Goal: Task Accomplishment & Management: Complete application form

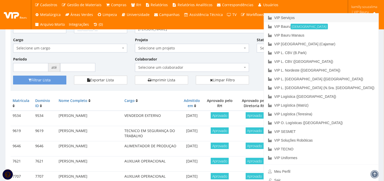
scroll to position [29, 0]
click at [335, 17] on link "VIP Serviços" at bounding box center [321, 17] width 115 height 9
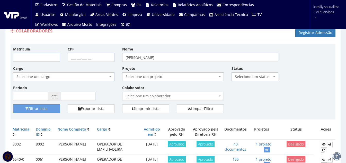
click at [41, 54] on input "Matrícula" at bounding box center [36, 57] width 47 height 9
type input "8186"
click at [54, 105] on button "Filtrar Lista" at bounding box center [36, 108] width 47 height 9
drag, startPoint x: 189, startPoint y: 58, endPoint x: 102, endPoint y: 61, distance: 87.8
click at [102, 61] on div "Matrícula 8186 CPF Nome luiz henrique dos santos pimentel Cargo Selecione um ca…" at bounding box center [172, 75] width 327 height 58
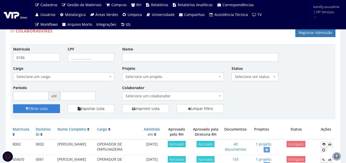
click at [55, 105] on button "Filtrar Lista" at bounding box center [36, 108] width 47 height 9
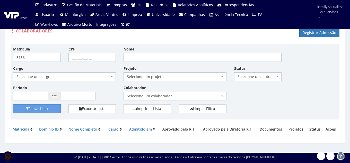
click at [25, 52] on div "Matrícula 8186" at bounding box center [36, 53] width 55 height 15
click at [28, 53] on input "8186" at bounding box center [37, 57] width 48 height 9
type input "8185"
click at [44, 108] on button "Filtrar Lista" at bounding box center [37, 108] width 48 height 9
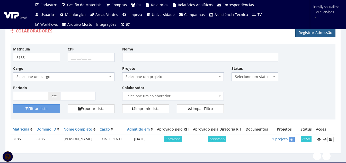
click at [309, 34] on link "Registrar Admissão" at bounding box center [315, 32] width 40 height 9
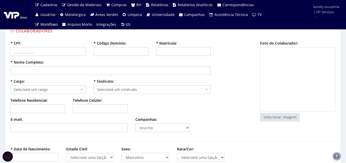
select select
click at [138, 48] on input "* Código Domínio:" at bounding box center [121, 51] width 55 height 9
type input "8186"
click at [204, 51] on input "* Matrícula:" at bounding box center [183, 51] width 55 height 9
type input "8186"
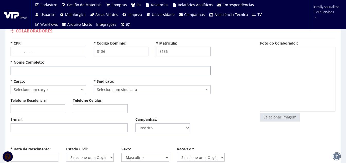
click at [64, 73] on input "* Nome Completo:" at bounding box center [111, 70] width 200 height 9
type input "LUCAS MATOS DA SILVA"
click at [38, 53] on input "* CPF:" at bounding box center [48, 51] width 75 height 9
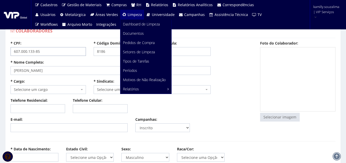
type input "607.000.133-85"
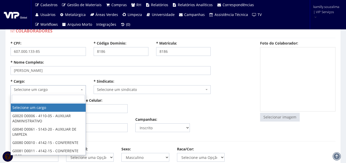
click at [55, 86] on span "Selecione um cargo" at bounding box center [48, 89] width 75 height 9
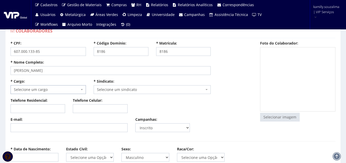
click at [186, 115] on div "Telefone Residencial: Telefone Celular:" at bounding box center [131, 107] width 249 height 19
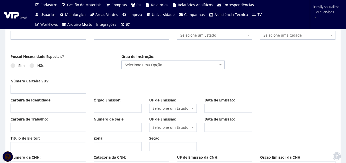
scroll to position [283, 0]
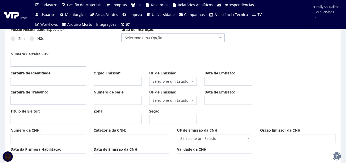
click at [25, 101] on input "Carteira de Trabalho:" at bounding box center [48, 100] width 75 height 9
click at [39, 102] on input "607000" at bounding box center [48, 100] width 75 height 9
type input "6070001"
click at [124, 102] on input "Número de Série:" at bounding box center [118, 100] width 48 height 9
type input "3385"
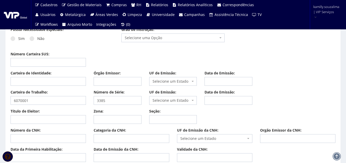
click at [161, 100] on span "Selecione um Estado" at bounding box center [171, 100] width 38 height 5
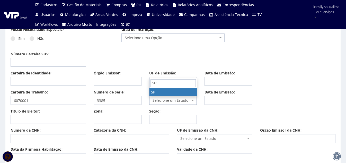
type input "SP"
drag, startPoint x: 177, startPoint y: 92, endPoint x: 208, endPoint y: 91, distance: 30.6
select select "SP"
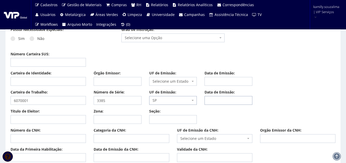
click at [225, 100] on input "Data de Emissão:" at bounding box center [228, 100] width 48 height 9
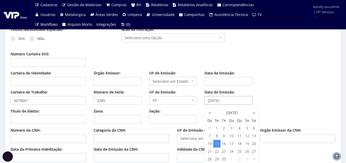
type input "15/06/2020"
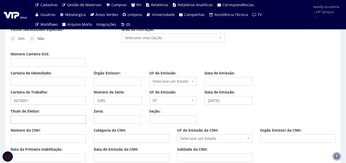
click at [45, 122] on input "Título de Eleitor:" at bounding box center [48, 119] width 75 height 9
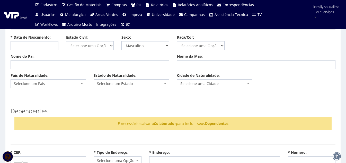
scroll to position [103, 0]
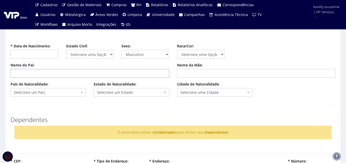
click at [53, 74] on input "Nome do Pai:" at bounding box center [90, 73] width 159 height 9
type input "DAVID ALMEIDA DA SILVA"
click at [191, 71] on input "Nome da Mãe:" at bounding box center [256, 73] width 159 height 9
type input "LEILA DOS SANTOS MATOS"
click at [61, 90] on span "Selecione um País" at bounding box center [47, 92] width 66 height 5
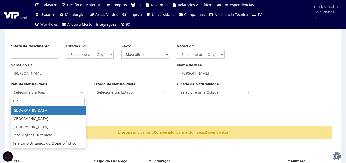
type input "BR"
select select "30"
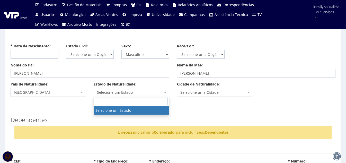
click at [137, 88] on span "Selecione um Estado" at bounding box center [131, 92] width 75 height 9
type input "MA"
select select "10"
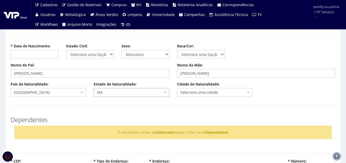
click at [192, 91] on span "Selecione uma cidade" at bounding box center [213, 92] width 66 height 5
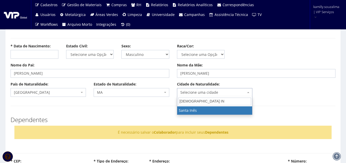
type input "SANTA IN"
select select "1291"
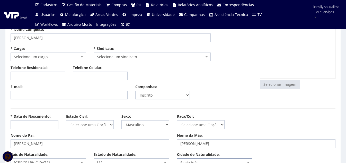
scroll to position [51, 0]
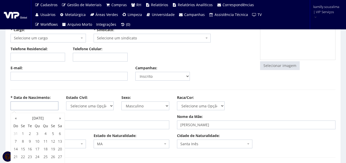
click at [40, 104] on input "* Data de Nascimento:" at bounding box center [35, 105] width 48 height 9
type input "20/01/1994"
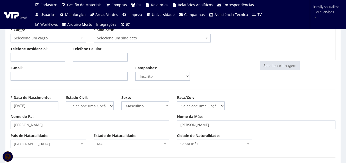
drag, startPoint x: 79, startPoint y: 109, endPoint x: 90, endPoint y: 109, distance: 10.8
click at [79, 109] on select "Selecione uma Opção Solteiro Casado União Estável Divorciado Viúvo Separado" at bounding box center [90, 105] width 48 height 9
select select "solteiro"
click at [66, 101] on select "Selecione uma Opção Solteiro Casado União Estável Divorciado Viúvo Separado" at bounding box center [90, 105] width 48 height 9
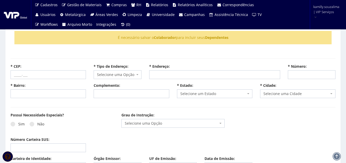
scroll to position [257, 0]
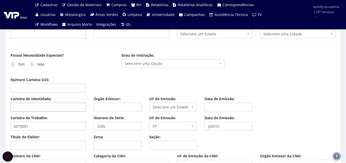
drag, startPoint x: 51, startPoint y: 109, endPoint x: 54, endPoint y: 109, distance: 3.1
click at [53, 109] on input "Carteira de Identidade:" at bounding box center [48, 107] width 75 height 9
type input "m"
type input "MG23819298"
click at [105, 103] on input "Órgão Emissor:" at bounding box center [118, 107] width 48 height 9
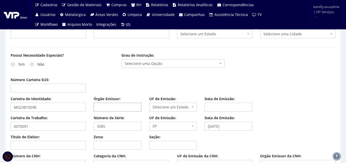
type input "SSP"
click at [176, 102] on div "UF de Emissão: Selecione um Estado AC AL AP AM BA Cacheu CE DF ES GO MA MT MS M…" at bounding box center [173, 103] width 56 height 15
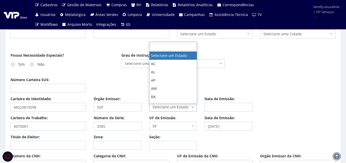
click at [182, 111] on span "Selecione um Estado" at bounding box center [173, 107] width 48 height 9
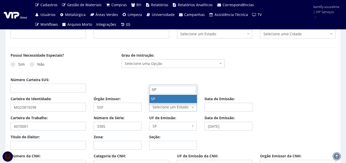
click at [155, 94] on input "SP" at bounding box center [172, 90] width 45 height 8
type input "SP"
drag, startPoint x: 158, startPoint y: 99, endPoint x: 192, endPoint y: 102, distance: 33.8
select select "SP"
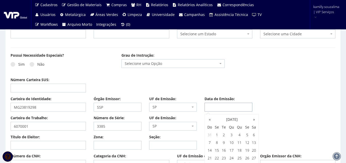
click at [226, 103] on div "Data de Emissão:" at bounding box center [229, 103] width 56 height 15
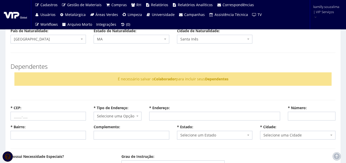
scroll to position [231, 0]
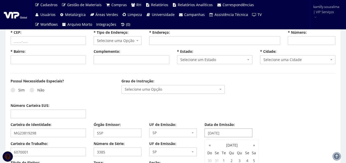
type input "21/09/2020"
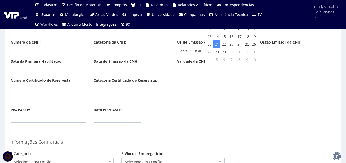
scroll to position [411, 0]
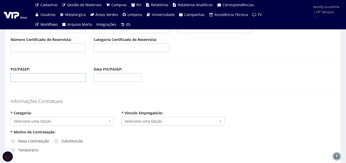
click at [24, 77] on input "PIS/PASEP:" at bounding box center [48, 77] width 75 height 9
type input "16350271301"
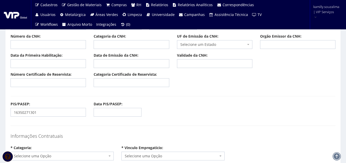
scroll to position [386, 0]
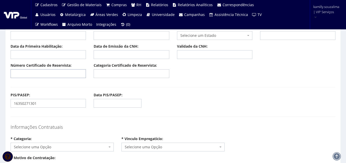
click at [30, 73] on input "Número Certificado de Reservista:" at bounding box center [48, 73] width 75 height 9
click at [20, 73] on input "072503544222" at bounding box center [48, 73] width 75 height 9
click at [26, 72] on input "072503544222" at bounding box center [48, 73] width 75 height 9
click at [48, 73] on input "072503544222" at bounding box center [48, 73] width 75 height 9
type input "072503544222"
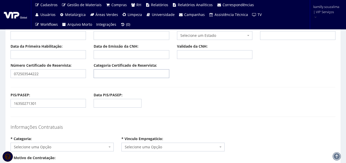
drag, startPoint x: 143, startPoint y: 75, endPoint x: 140, endPoint y: 76, distance: 3.5
click at [143, 75] on input "Categoria Certificado de Reservista:" at bounding box center [131, 73] width 75 height 9
type input "CDI"
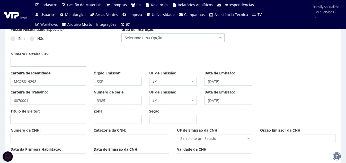
click at [41, 118] on input "Título de Eleitor:" at bounding box center [48, 119] width 75 height 9
type input "203004590213"
click at [113, 121] on input "Zona:" at bounding box center [118, 119] width 48 height 9
type input "279"
click at [185, 118] on input "Seção:" at bounding box center [173, 119] width 48 height 9
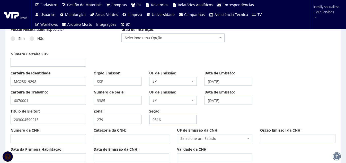
type input "0516"
click at [51, 59] on input "Número Carteira SUS:" at bounding box center [48, 62] width 75 height 9
type input "704007319795067"
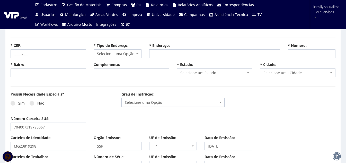
scroll to position [206, 0]
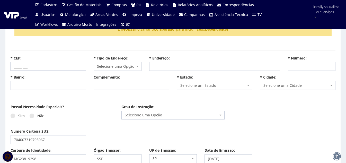
click at [27, 67] on input "* CEP:" at bounding box center [48, 66] width 75 height 9
type input "38418-682"
select select
type input "Carregando..."
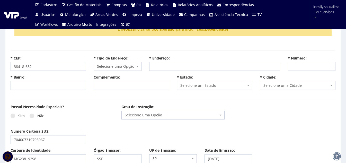
type input "Carregando..."
select select
click at [98, 107] on div "Possui Necessidade Especiais? Sim Não" at bounding box center [62, 114] width 111 height 21
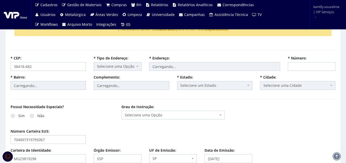
select select "rua"
type input "Pastor Sinomar da Silva Dias"
type input "Mansour III"
select select "13"
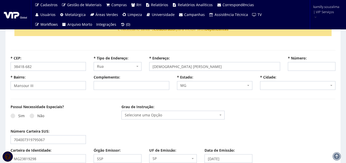
select select "2389"
drag, startPoint x: 33, startPoint y: 116, endPoint x: 104, endPoint y: 93, distance: 74.6
click at [33, 116] on span at bounding box center [32, 115] width 5 height 5
click at [37, 116] on input "Não" at bounding box center [38, 115] width 3 height 3
radio input "true"
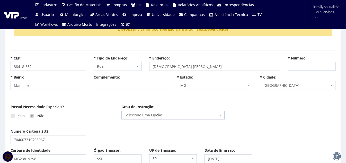
click at [305, 66] on input "* Número:" at bounding box center [312, 66] width 48 height 9
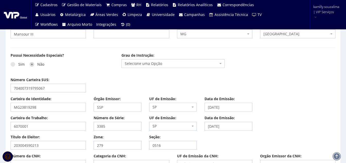
type input "579"
click at [177, 61] on span "Selecione uma Opção" at bounding box center [172, 63] width 103 height 9
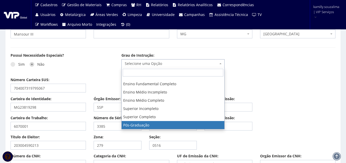
scroll to position [51, 0]
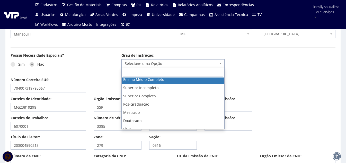
drag, startPoint x: 173, startPoint y: 79, endPoint x: 140, endPoint y: 89, distance: 34.0
select select "ensino_medio_completo"
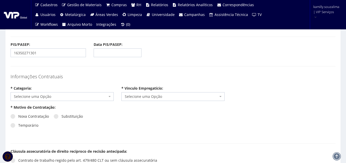
scroll to position [437, 0]
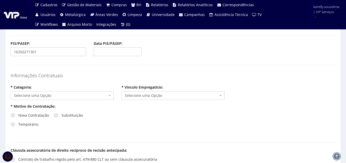
click at [70, 95] on span "Selecione uma Opção" at bounding box center [60, 95] width 93 height 5
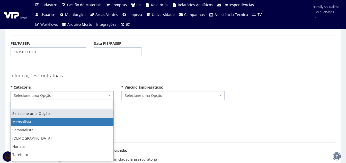
select select "mensalista"
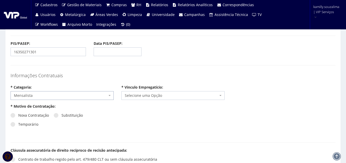
click at [148, 95] on span "Selecione uma Opção" at bounding box center [171, 95] width 93 height 5
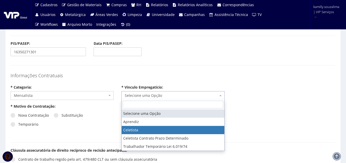
select select "celetista"
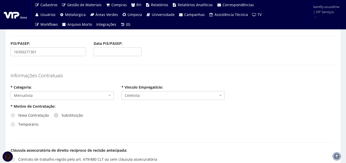
click at [59, 114] on label "Substituição" at bounding box center [68, 115] width 29 height 5
click at [61, 114] on input "Substituição" at bounding box center [62, 115] width 3 height 3
radio input "true"
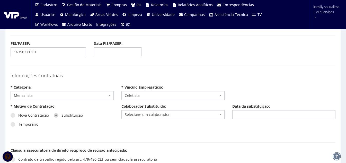
click at [135, 114] on span "Selecione um colaborador" at bounding box center [171, 114] width 93 height 5
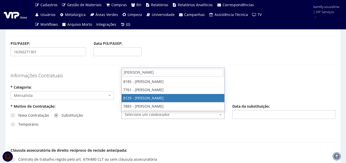
type input "CLAUDIO"
drag, startPoint x: 168, startPoint y: 98, endPoint x: 172, endPoint y: 98, distance: 3.6
select select "3731"
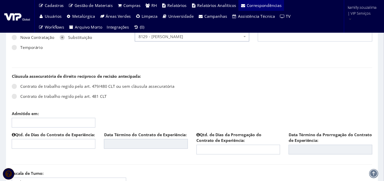
scroll to position [540, 0]
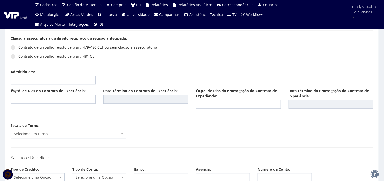
drag, startPoint x: 344, startPoint y: 1, endPoint x: 105, endPoint y: 80, distance: 250.9
click at [146, 74] on div "Admitido em:" at bounding box center [192, 78] width 371 height 19
drag, startPoint x: 13, startPoint y: 47, endPoint x: 25, endPoint y: 52, distance: 12.9
click at [14, 47] on span at bounding box center [13, 47] width 5 height 5
click at [18, 47] on input "Contrato de trabalho regido pelo art. 479/480 CLT ou sem cláusula assecuratória" at bounding box center [19, 47] width 3 height 3
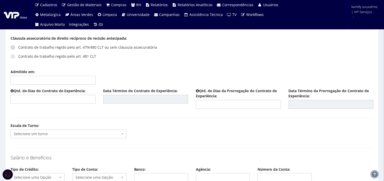
radio input "true"
click at [48, 75] on div "Admitido em:" at bounding box center [53, 76] width 93 height 15
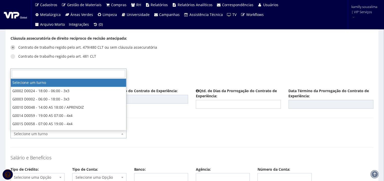
click at [70, 130] on span "Selecione um turno" at bounding box center [69, 133] width 116 height 9
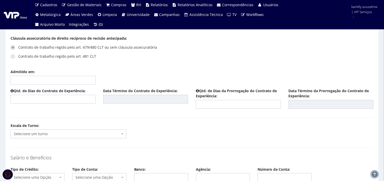
click at [208, 124] on div "Escala de Turno: Selecione um turno G0002 D0024 - 18:00 - 06:00 - 3x3 G0003 D00…" at bounding box center [192, 132] width 371 height 19
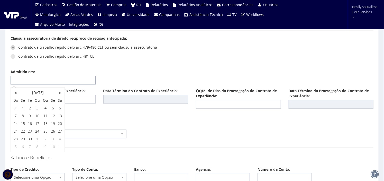
click at [59, 79] on input "Admitido em:" at bounding box center [53, 80] width 85 height 9
click at [37, 113] on td "10" at bounding box center [37, 116] width 8 height 8
click at [35, 122] on td "17" at bounding box center [37, 124] width 8 height 8
type input "[DATE]"
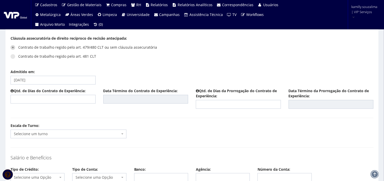
scroll to position [569, 0]
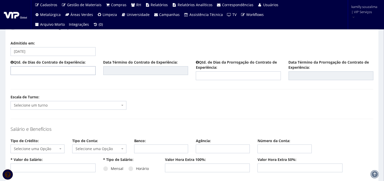
drag, startPoint x: 48, startPoint y: 69, endPoint x: 45, endPoint y: 70, distance: 3.6
click at [48, 69] on input "text" at bounding box center [53, 70] width 85 height 9
type input "45"
type input "31/10/2025"
click at [219, 73] on input "text" at bounding box center [238, 75] width 85 height 9
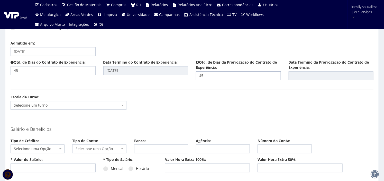
type input "45"
type input "15/12/2025"
click at [227, 83] on div "Qtd. de Dias do Contrato de Experiência: 45 Data Término do Contrato de Experiê…" at bounding box center [192, 72] width 371 height 24
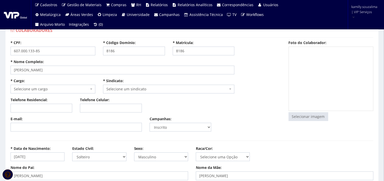
scroll to position [0, 0]
click at [58, 88] on span "Selecione um cargo" at bounding box center [51, 89] width 75 height 5
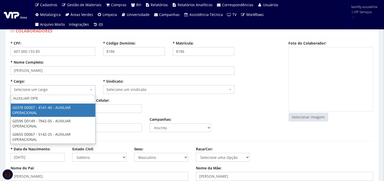
type input "AUXILIAR OPE"
drag, startPoint x: 70, startPoint y: 107, endPoint x: 74, endPoint y: 106, distance: 4.5
select select "378"
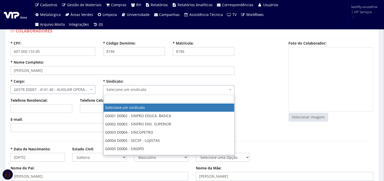
click at [136, 88] on span "Selecione um sindicato" at bounding box center [167, 89] width 122 height 5
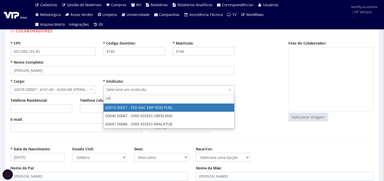
type input "UBE"
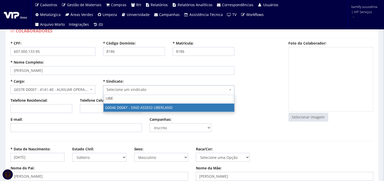
select select "46"
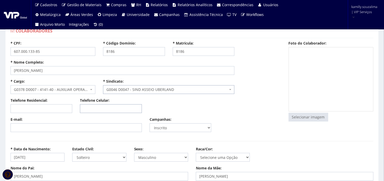
click at [114, 106] on input "Telefone Celular:" at bounding box center [111, 108] width 62 height 9
paste input "(34) 99636-6665"
type input "(34) 99636-6665"
click at [94, 124] on input "E-mail:" at bounding box center [76, 127] width 131 height 9
paste input "soares_lucas34@outlook.com"
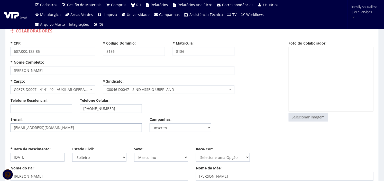
type input "soares_lucas34@outlook.com"
click at [189, 101] on div "Telefone Residencial: Telefone Celular: (34) 99636-6665" at bounding box center [146, 107] width 278 height 19
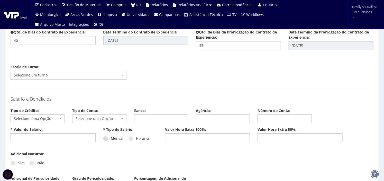
scroll to position [571, 0]
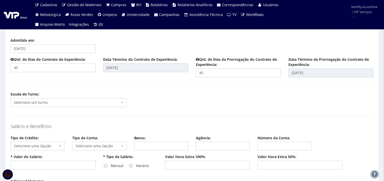
click at [46, 101] on span "Selecione um turno" at bounding box center [67, 102] width 106 height 5
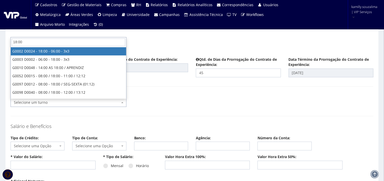
type input "18:00"
select select "2"
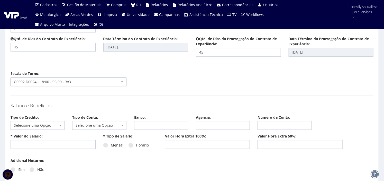
scroll to position [600, 0]
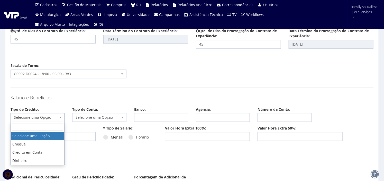
drag, startPoint x: 46, startPoint y: 119, endPoint x: 48, endPoint y: 123, distance: 4.3
click at [47, 119] on span "Selecione uma Opção" at bounding box center [36, 117] width 44 height 5
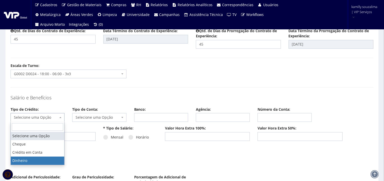
select select "dinheiro"
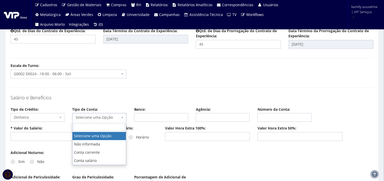
click at [79, 116] on span "Selecione uma Opção" at bounding box center [98, 117] width 44 height 5
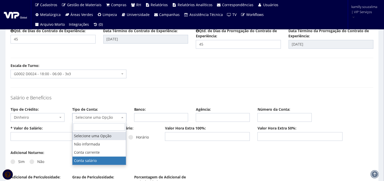
select select "conta_salario"
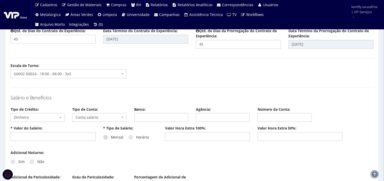
click at [108, 137] on label "Mensal" at bounding box center [113, 136] width 20 height 5
click at [111, 137] on input "Mensal" at bounding box center [112, 137] width 3 height 3
radio input "true"
drag, startPoint x: 34, startPoint y: 140, endPoint x: 37, endPoint y: 137, distance: 3.9
click at [34, 140] on input "text" at bounding box center [53, 136] width 85 height 9
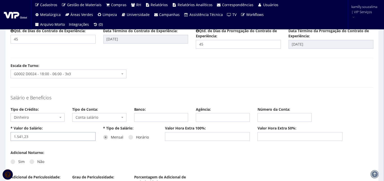
type input "1.541,23"
click at [97, 150] on div "* Valor do Salário: 1.541,23 * Tipo de Salário: Mensal Horário Valor Hora Extra…" at bounding box center [192, 137] width 371 height 24
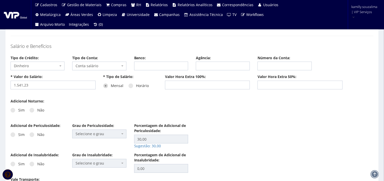
scroll to position [657, 0]
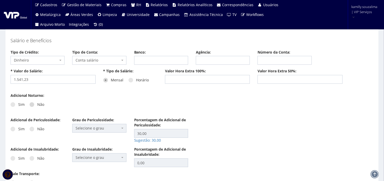
click at [32, 103] on span at bounding box center [32, 104] width 5 height 5
click at [37, 103] on input "Não" at bounding box center [38, 104] width 3 height 3
radio input "true"
click at [32, 130] on span at bounding box center [32, 129] width 5 height 5
click at [37, 130] on input "Não" at bounding box center [38, 128] width 3 height 3
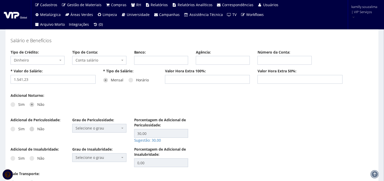
radio input "true"
click at [30, 158] on span at bounding box center [32, 158] width 5 height 5
click at [37, 158] on input "Não" at bounding box center [38, 158] width 3 height 3
radio input "true"
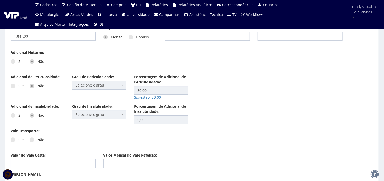
scroll to position [743, 0]
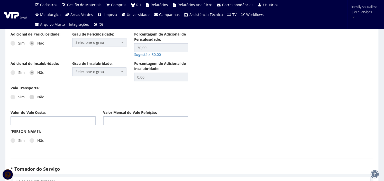
click at [31, 98] on span at bounding box center [32, 97] width 5 height 5
click at [37, 98] on input "Não" at bounding box center [38, 96] width 3 height 3
radio input "true"
click at [56, 121] on input "Valor do Vale Cesta:" at bounding box center [53, 120] width 85 height 9
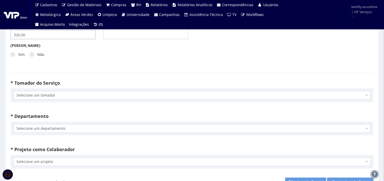
type input "320,00"
click at [77, 95] on span "Selecione um tomador" at bounding box center [190, 95] width 348 height 5
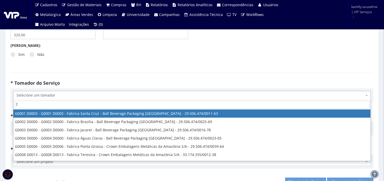
type input "2"
type input "48"
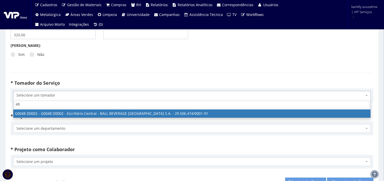
drag, startPoint x: 172, startPoint y: 113, endPoint x: 73, endPoint y: 122, distance: 99.1
click at [87, 110] on div "* Tomador do Serviço Selecione um tomador G0001 D0003 - G0001 D0003 - Fabrica S…" at bounding box center [192, 94] width 371 height 33
select select "48"
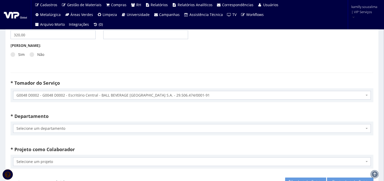
click at [52, 127] on span "Selecione um departamento" at bounding box center [190, 128] width 348 height 5
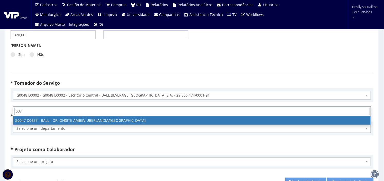
type input "637"
drag, startPoint x: 60, startPoint y: 119, endPoint x: 59, endPoint y: 138, distance: 19.8
select select "47"
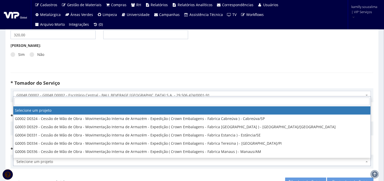
click at [65, 160] on span "Selecione um projeto" at bounding box center [190, 161] width 348 height 5
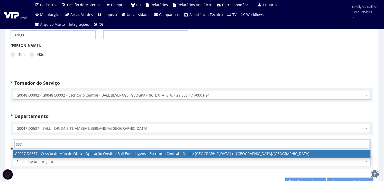
type input "637"
select select "27"
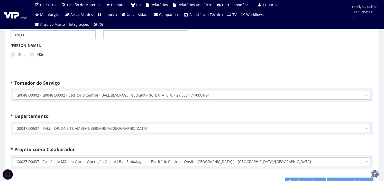
click at [239, 146] on div "* Projeto como Colaborador Selecione um projeto G0002 D0324 - Cessão de Mão de …" at bounding box center [192, 158] width 371 height 29
drag, startPoint x: 244, startPoint y: 143, endPoint x: 251, endPoint y: 81, distance: 62.7
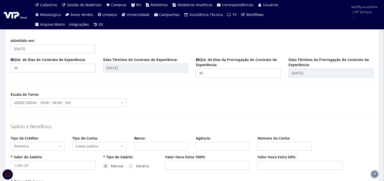
scroll to position [571, 0]
click at [51, 49] on input "17/09/2025" at bounding box center [53, 48] width 85 height 9
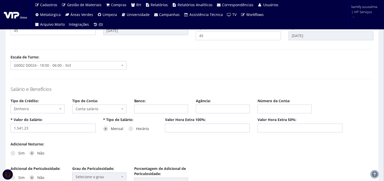
scroll to position [657, 0]
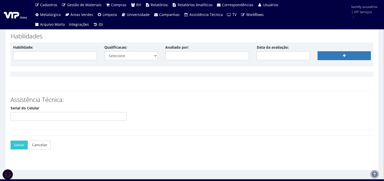
drag, startPoint x: 238, startPoint y: 148, endPoint x: 238, endPoint y: 144, distance: 3.4
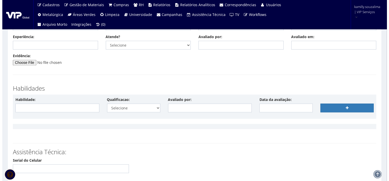
scroll to position [1349, 0]
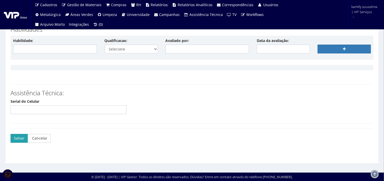
click at [12, 141] on button "Salvar" at bounding box center [19, 138] width 17 height 9
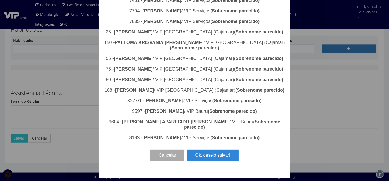
scroll to position [455, 0]
click at [215, 161] on button "Ok, desejo salvar!" at bounding box center [212, 154] width 51 height 11
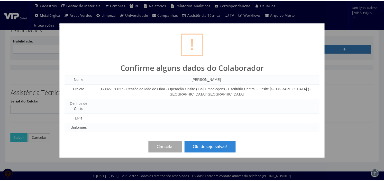
scroll to position [0, 0]
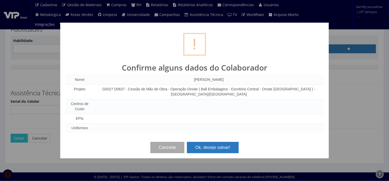
click at [228, 148] on button "Ok, desejo salvar!" at bounding box center [212, 147] width 51 height 11
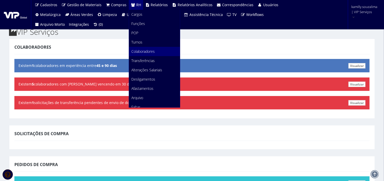
click at [136, 52] on span "Colaboradores" at bounding box center [143, 51] width 23 height 5
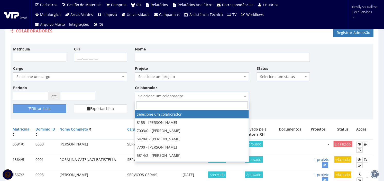
click at [176, 97] on span "Selecione um colaborador" at bounding box center [190, 95] width 104 height 5
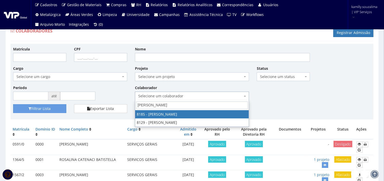
type input "[PERSON_NAME]"
select select "4096"
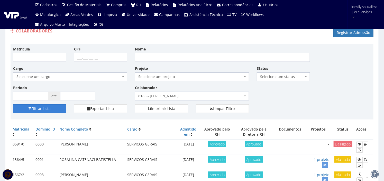
click at [33, 111] on button "Filtrar Lista" at bounding box center [39, 108] width 53 height 9
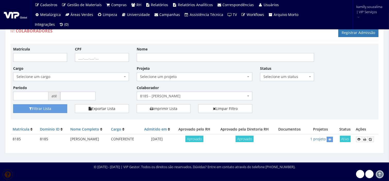
click at [199, 96] on span "8185 - [PERSON_NAME]" at bounding box center [193, 95] width 106 height 5
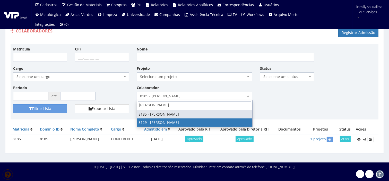
type input "CLAUDIO"
select select "3731"
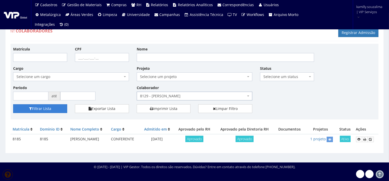
click at [50, 110] on button "Filtrar Lista" at bounding box center [40, 108] width 54 height 9
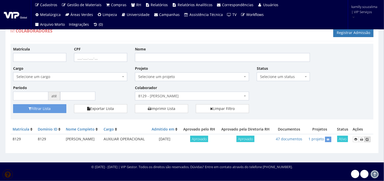
click at [366, 141] on icon at bounding box center [367, 139] width 3 height 4
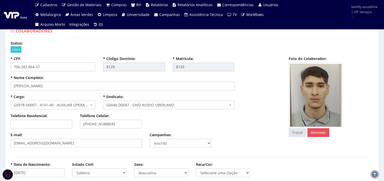
select select
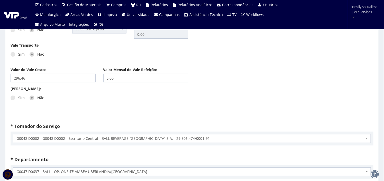
scroll to position [857, 0]
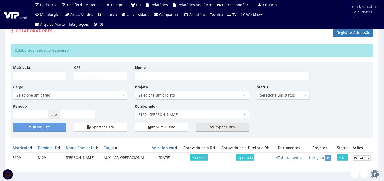
click at [220, 129] on link "Limpar Filtro" at bounding box center [222, 127] width 53 height 9
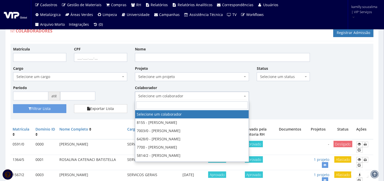
drag, startPoint x: 215, startPoint y: 95, endPoint x: 216, endPoint y: 92, distance: 3.4
click at [216, 92] on span "Selecione um colaborador" at bounding box center [192, 96] width 114 height 9
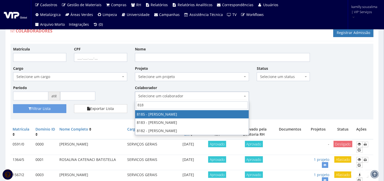
type input "8186"
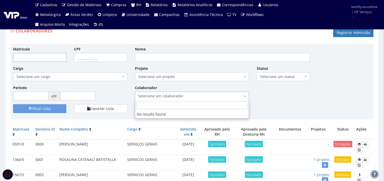
click at [33, 55] on input "Matrícula" at bounding box center [39, 57] width 53 height 9
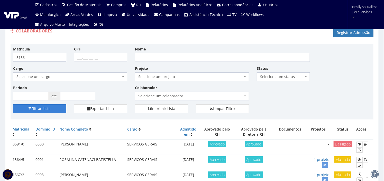
type input "8186"
click at [57, 109] on button "Filtrar Lista" at bounding box center [39, 108] width 53 height 9
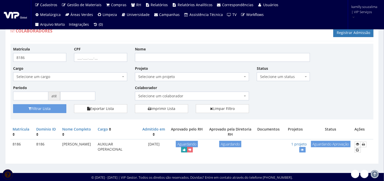
click at [184, 149] on icon "submit" at bounding box center [184, 150] width 3 height 4
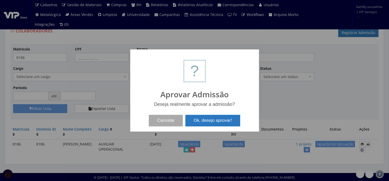
click at [214, 122] on button "Ok, desejo aprovar!" at bounding box center [212, 120] width 55 height 11
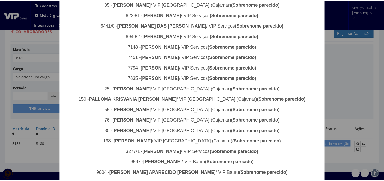
scroll to position [406, 0]
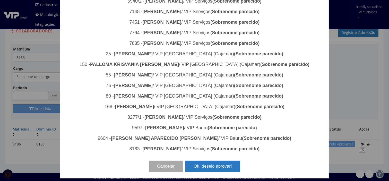
click at [214, 165] on button "Ok, desejo aprovar!" at bounding box center [212, 165] width 55 height 11
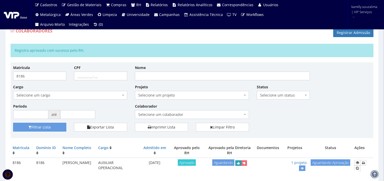
click at [238, 163] on button "submit" at bounding box center [239, 162] width 6 height 5
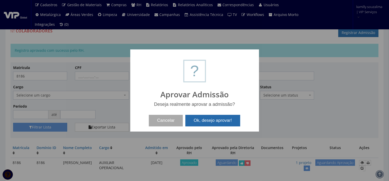
click at [224, 122] on button "Ok, desejo aprovar!" at bounding box center [212, 120] width 55 height 11
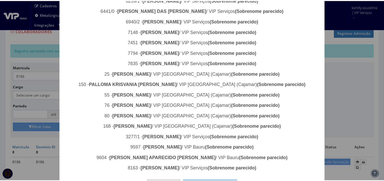
scroll to position [406, 0]
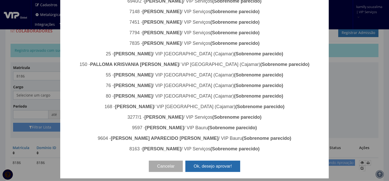
click at [214, 167] on button "Ok, desejo aprovar!" at bounding box center [212, 165] width 55 height 11
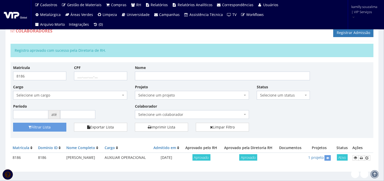
click at [259, 113] on div "Matrícula 8186 CPF Nome Cargo Selecione um cargo G0610 D0029 - 4110-05 - AGENTE…" at bounding box center [192, 94] width 366 height 58
click at [356, 155] on link at bounding box center [356, 157] width 6 height 5
click at [255, 167] on div "Matrícula Domínio ID Nome Completo Cargo Admitido em [GEOGRAPHIC_DATA] pelo RH …" at bounding box center [192, 155] width 363 height 25
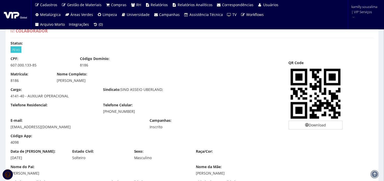
drag, startPoint x: 109, startPoint y: 82, endPoint x: 58, endPoint y: 80, distance: 51.4
click at [58, 80] on div "[PERSON_NAME]" at bounding box center [146, 80] width 178 height 5
copy div "[PERSON_NAME]"
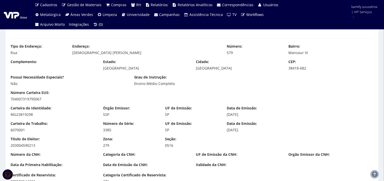
scroll to position [257, 0]
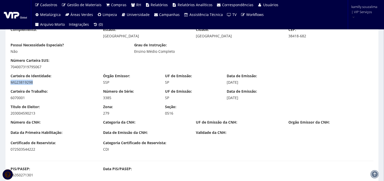
drag, startPoint x: 44, startPoint y: 82, endPoint x: -4, endPoint y: 82, distance: 48.3
copy div "MG23819298"
drag, startPoint x: 39, startPoint y: 175, endPoint x: 9, endPoint y: 174, distance: 30.4
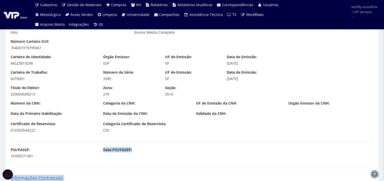
scroll to position [343, 0]
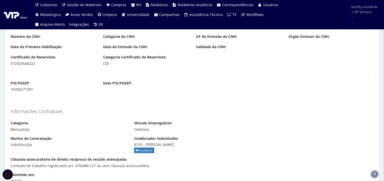
click at [23, 81] on label "PIS/PASEP:" at bounding box center [21, 82] width 20 height 5
drag, startPoint x: 42, startPoint y: 91, endPoint x: 10, endPoint y: 91, distance: 32.1
click at [10, 91] on div "PIS/PASEP: 16350271301" at bounding box center [53, 86] width 93 height 12
copy div "16350271301"
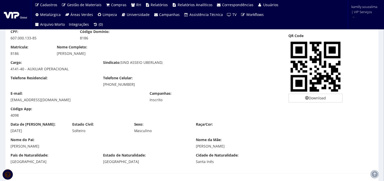
scroll to position [0, 0]
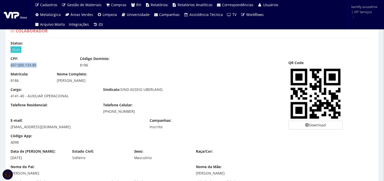
drag, startPoint x: 48, startPoint y: 64, endPoint x: 0, endPoint y: 64, distance: 48.1
copy div "607.000.133-85"
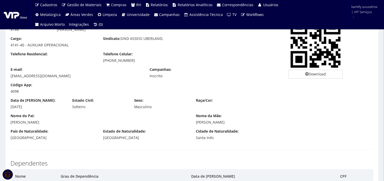
scroll to position [57, 0]
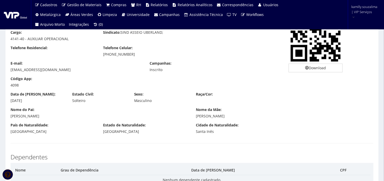
drag, startPoint x: 37, startPoint y: 102, endPoint x: 9, endPoint y: 103, distance: 27.8
click at [9, 103] on div "Data de Nascimento: 20/01/1994" at bounding box center [38, 98] width 62 height 12
copy div "20/01/1994"
drag, startPoint x: 141, startPoint y: 55, endPoint x: 94, endPoint y: 57, distance: 46.6
click at [94, 57] on div "Telefone Residencial: Telefone Celular: (34) 99636-6665" at bounding box center [146, 52] width 278 height 15
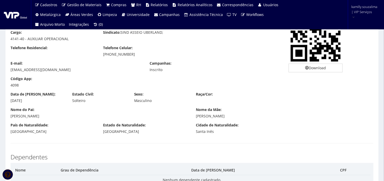
copy div "(34) 99636-6665"
drag, startPoint x: 63, startPoint y: 69, endPoint x: 10, endPoint y: 69, distance: 53.5
click at [10, 69] on div "E-mail: soares_lucas34@outlook.com" at bounding box center [76, 67] width 139 height 12
copy div "soares_lucas34@outlook.com"
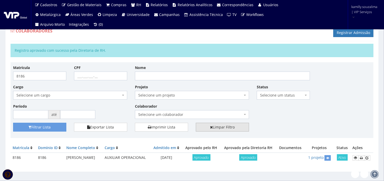
click at [237, 129] on link "Limpar Filtro" at bounding box center [222, 127] width 53 height 9
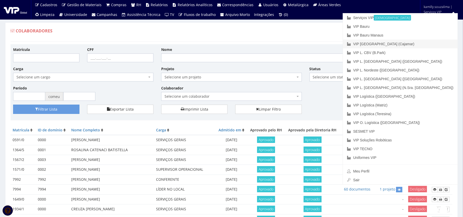
click at [386, 43] on font "VIP [GEOGRAPHIC_DATA] (Cajamar)" at bounding box center [383, 44] width 61 height 4
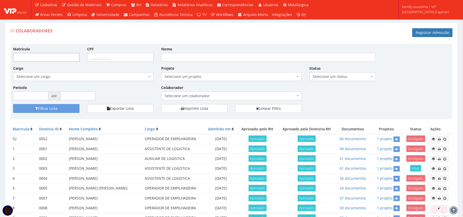
click at [55, 61] on input "Matrícula" at bounding box center [46, 57] width 66 height 9
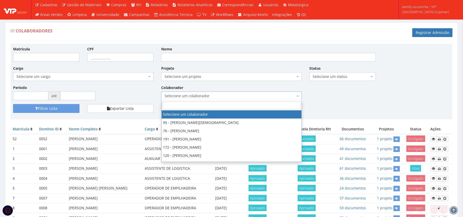
click at [243, 95] on span "Selecione um colaborador" at bounding box center [230, 95] width 131 height 5
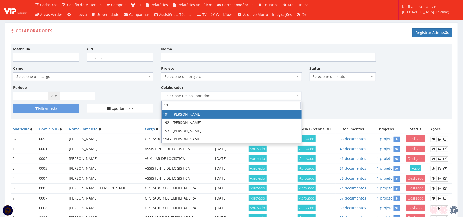
type input "195"
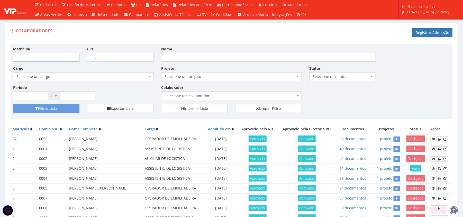
drag, startPoint x: 57, startPoint y: 59, endPoint x: 56, endPoint y: 56, distance: 3.0
click at [57, 59] on input "Matrícula" at bounding box center [46, 57] width 66 height 9
type input "195"
click at [69, 111] on button "Filtrar Lista" at bounding box center [46, 108] width 66 height 9
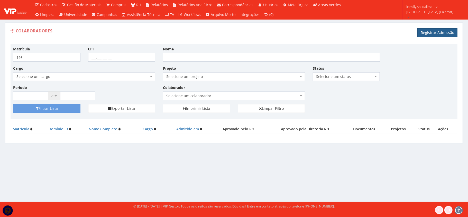
click at [433, 32] on link "Registrar Admissão" at bounding box center [438, 32] width 40 height 9
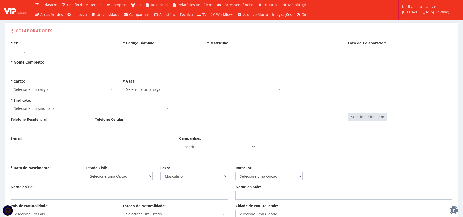
select select
click at [147, 48] on input "* Código Domínio:" at bounding box center [161, 51] width 77 height 9
type input "195"
click at [249, 51] on input "* Matrícula:" at bounding box center [245, 51] width 77 height 9
type input "195"
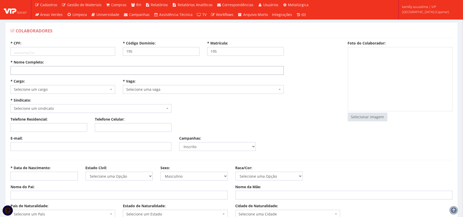
click at [88, 71] on input "* Nome Completo:" at bounding box center [147, 70] width 273 height 9
type input "a"
type input "[PERSON_NAME]"
click at [68, 51] on input "* CPF:" at bounding box center [63, 51] width 105 height 9
type input "3"
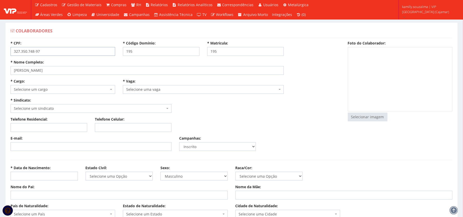
type input "327.350.748-97"
click at [63, 91] on span "Selecione um cargo" at bounding box center [61, 89] width 95 height 5
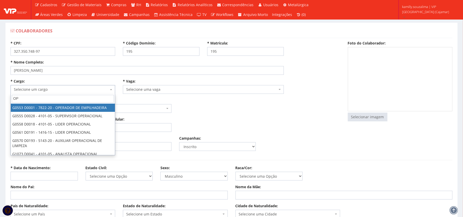
type input "OPE"
select select "553"
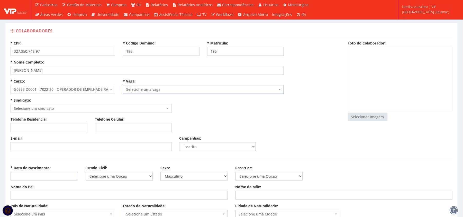
click at [158, 86] on span "Selecione uma vaga" at bounding box center [203, 89] width 161 height 9
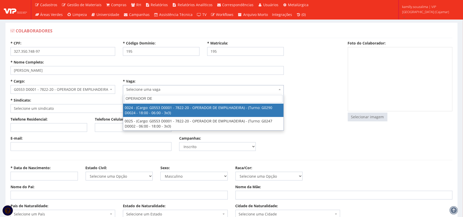
type input "OPERADOR DE"
select select "24"
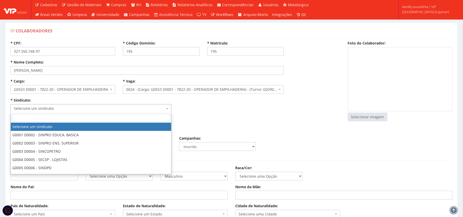
click at [115, 106] on span "Selecione um sindicato" at bounding box center [89, 108] width 151 height 5
select select "290"
type input "2.305,28"
type input "17,72"
type input "13,29"
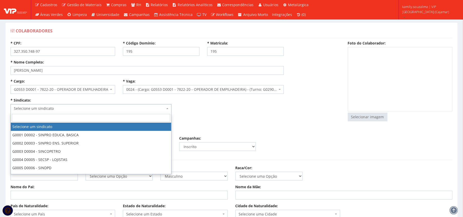
type input "260,00"
type input "27,82"
select select "230"
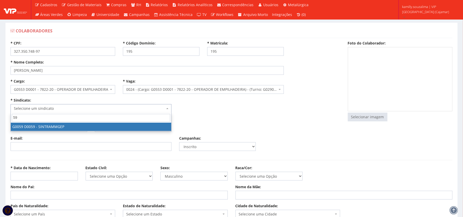
type input "59"
select select "59"
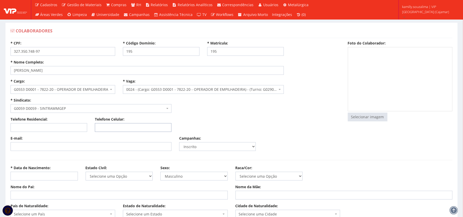
click at [120, 126] on input "Telefone Celular:" at bounding box center [133, 127] width 77 height 9
paste input "(11) 99610-8946"
type input "(11) 99610-8946"
click at [56, 146] on input "E-mail:" at bounding box center [91, 146] width 161 height 9
type input "S"
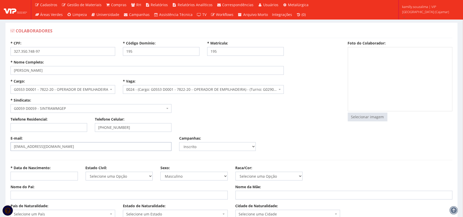
type input "sansouza2023@gmail.com"
click at [43, 176] on input "* Data de Nascimento:" at bounding box center [44, 176] width 67 height 9
type input "05/03/1984"
click at [118, 176] on select "Selecione uma Opção Solteiro Casado União Estável Divorciado Viúvo Separado" at bounding box center [119, 176] width 67 height 9
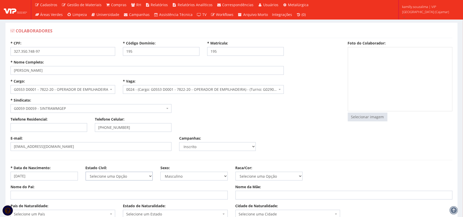
select select "solteiro"
click at [86, 172] on select "Selecione uma Opção Solteiro Casado União Estável Divorciado Viúvo Separado" at bounding box center [119, 176] width 67 height 9
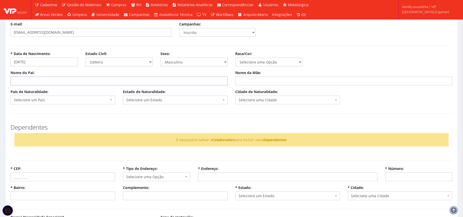
click at [48, 79] on input "Nome do Pai:" at bounding box center [119, 81] width 217 height 9
type input "j"
type input "JOSÉ SERGIO DE SOUZA"
type input "ROSINEIDE FERREIRA SANTOS SOUZA"
click at [59, 102] on span "Selecione um País" at bounding box center [61, 99] width 95 height 5
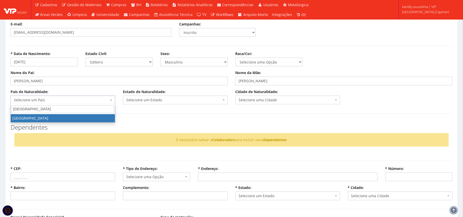
type input "BRASIL"
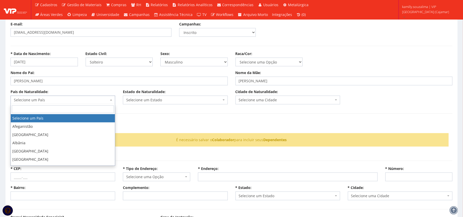
click at [59, 102] on span "Selecione um País" at bounding box center [61, 99] width 95 height 5
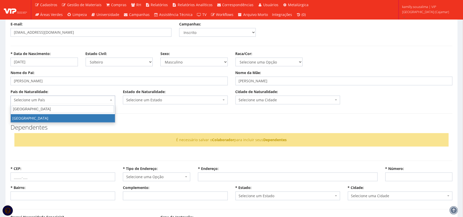
type input "BRASIL"
select select "30"
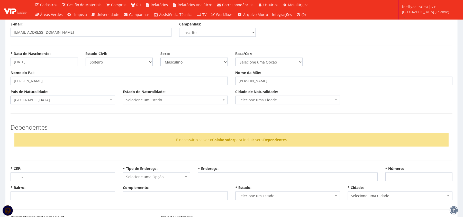
click at [152, 101] on span "Selecione um Estado" at bounding box center [173, 99] width 95 height 5
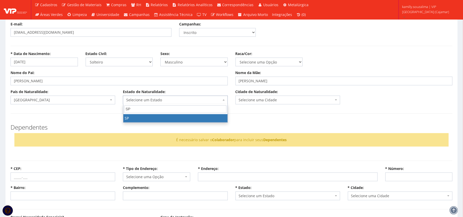
type input "SP"
drag, startPoint x: 201, startPoint y: 123, endPoint x: 213, endPoint y: 114, distance: 15.7
click at [200, 123] on span "SP SP" at bounding box center [175, 113] width 105 height 18
select select "25"
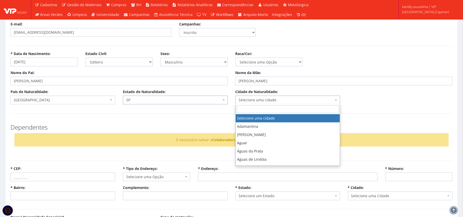
click at [300, 99] on span "Selecione uma cidade" at bounding box center [286, 99] width 95 height 5
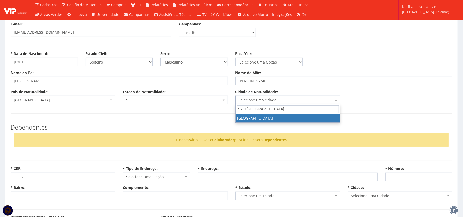
type input "SAO PA"
select select "5270"
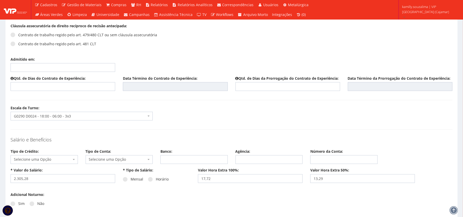
scroll to position [343, 0]
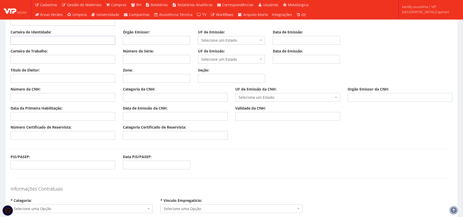
click at [46, 38] on input "Carteira de Identidade:" at bounding box center [63, 40] width 105 height 9
type input "32735074897"
click at [144, 39] on input "Órgão Emissor:" at bounding box center [156, 40] width 67 height 9
type input "SSP"
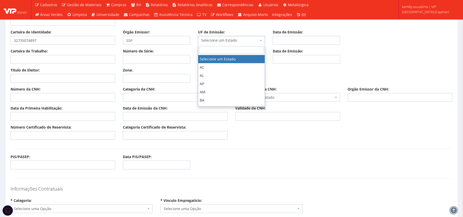
click at [235, 40] on span "Selecione um Estado" at bounding box center [230, 40] width 58 height 5
type input "SP"
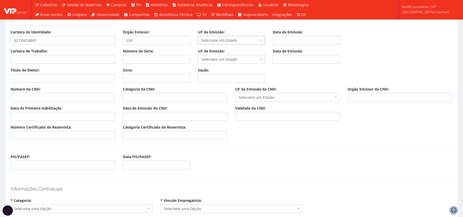
click at [235, 40] on span "Selecione um Estado" at bounding box center [230, 40] width 58 height 5
type input "SP"
select select "SP"
drag, startPoint x: 299, startPoint y: 37, endPoint x: 301, endPoint y: 37, distance: 2.6
click at [300, 37] on input "Data de Emissão:" at bounding box center [306, 40] width 67 height 9
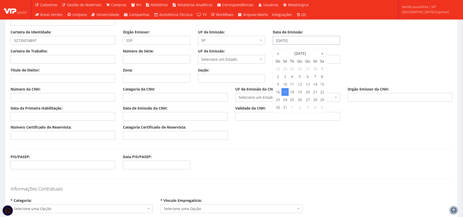
type input "17/03/2025"
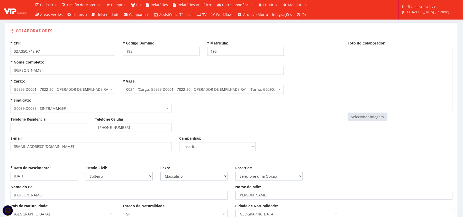
scroll to position [229, 0]
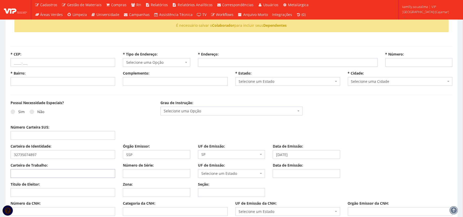
click at [54, 172] on input "Carteira de Trabalho:" at bounding box center [63, 173] width 105 height 9
type input "3273507"
type input "4897"
click at [242, 172] on span "Selecione um Estado" at bounding box center [230, 173] width 58 height 5
type input "SP"
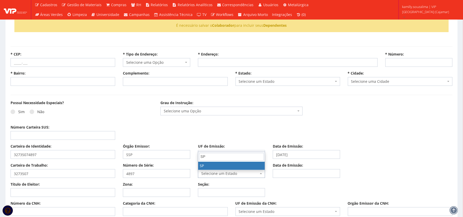
select select "SP"
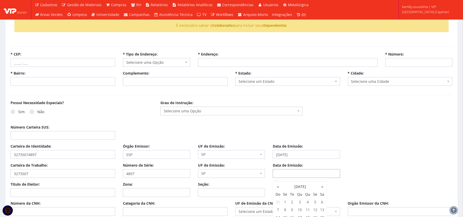
click at [317, 172] on input "Data de Emissão:" at bounding box center [306, 173] width 67 height 9
type input "01/07/2019"
click at [33, 111] on span at bounding box center [32, 112] width 5 height 5
click at [37, 111] on input "Não" at bounding box center [38, 111] width 3 height 3
radio input "true"
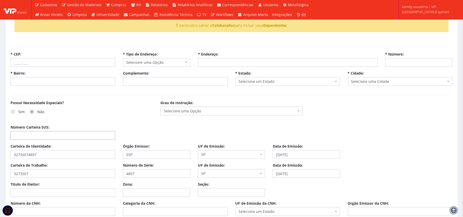
click at [37, 133] on input "Número Carteira SUS:" at bounding box center [63, 135] width 105 height 9
type input "704604188769027"
click at [201, 105] on div "Grau de Instrução: Selecione uma Opção Ensino Fundamental até 5º Incompleto Ens…" at bounding box center [232, 107] width 150 height 15
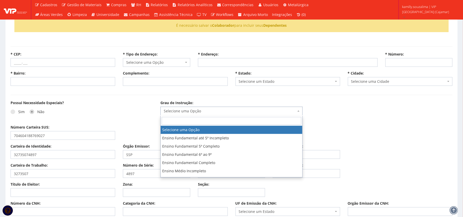
click at [200, 113] on span "Selecione uma Opção" at bounding box center [230, 111] width 132 height 5
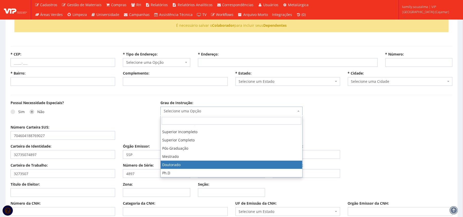
scroll to position [47, 0]
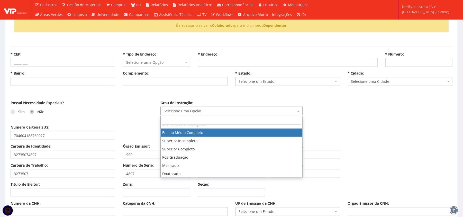
select select "ensino_medio_completo"
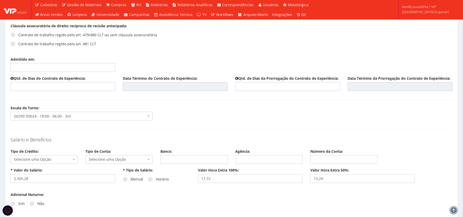
scroll to position [343, 0]
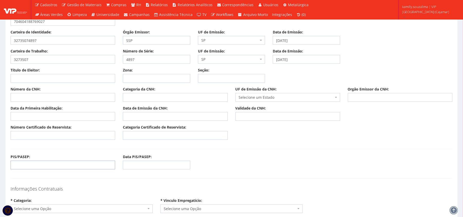
click at [39, 165] on input "PIS/PASEP:" at bounding box center [63, 165] width 105 height 9
type input "13256463893"
click at [70, 137] on input "Número Certificado de Reservista:" at bounding box center [63, 135] width 105 height 9
drag, startPoint x: 39, startPoint y: 136, endPoint x: 38, endPoint y: 133, distance: 2.9
click at [39, 136] on input "Número Certificado de Reservista:" at bounding box center [63, 135] width 105 height 9
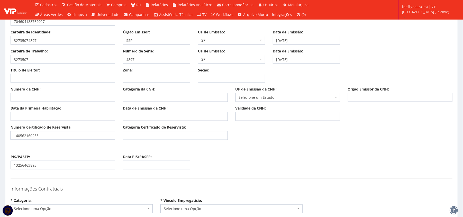
type input "140562160253"
click at [188, 138] on input "Categoria Certificado de Reservista:" at bounding box center [175, 135] width 105 height 9
type input "CDI"
click at [94, 78] on input "Título de Eleitor:" at bounding box center [63, 78] width 105 height 9
click at [58, 78] on input "Título de Eleitor:" at bounding box center [63, 78] width 105 height 9
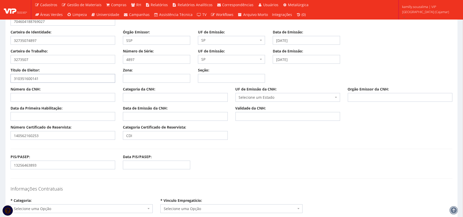
type input "310351600141"
click at [164, 78] on input "Zona:" at bounding box center [156, 78] width 67 height 9
type input "192"
click at [234, 79] on input "Seção:" at bounding box center [231, 78] width 67 height 9
type input "0117"
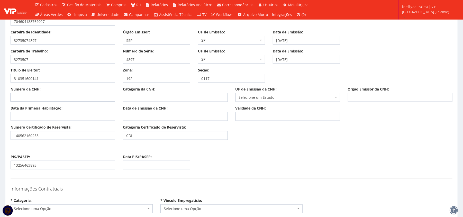
click at [67, 97] on input "Número da CNH:" at bounding box center [63, 97] width 105 height 9
type input "03589429384"
type input "B"
click at [262, 98] on span "Selecione um Estado" at bounding box center [286, 97] width 95 height 5
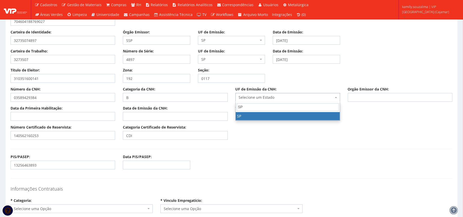
type input "SP"
select select "SP"
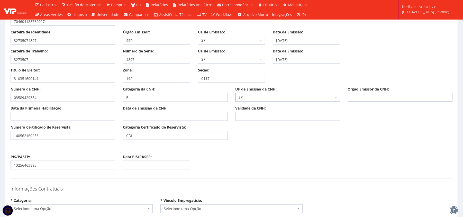
click at [368, 99] on input "Orgão Emissor da CNH:" at bounding box center [400, 97] width 105 height 9
type input "DETRAN"
click at [59, 113] on input "Data da Primeira Habilitação:" at bounding box center [63, 116] width 105 height 9
type input "13/05/2005"
type input "05/03/1984"
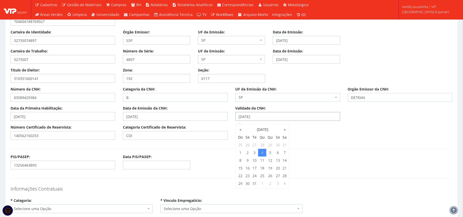
type input "04/08/2032"
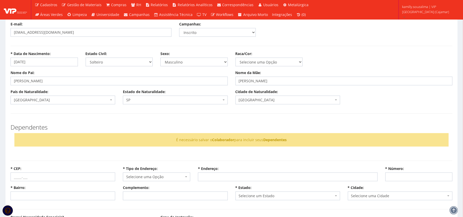
scroll to position [229, 0]
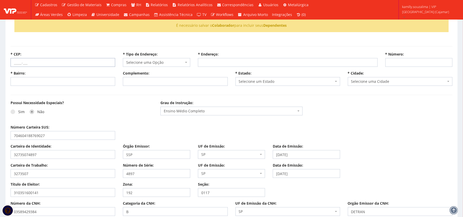
click at [26, 64] on input "* CEP:" at bounding box center [63, 62] width 105 height 9
paste input "07807-340"
type input "07807-340"
select select
type input "Carregando..."
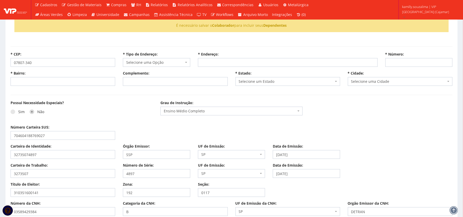
type input "Carregando..."
select select
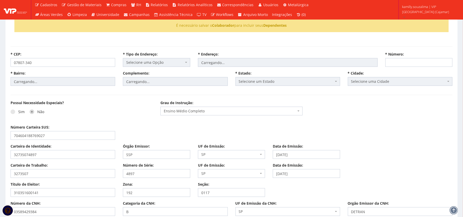
select select "rua"
type input "Imperador"
type input "Vila Rosa"
select select "25"
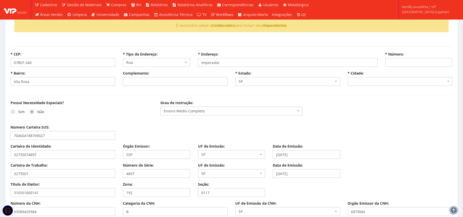
select select "4895"
click at [407, 59] on input "* Número:" at bounding box center [418, 62] width 67 height 9
type input "35"
click at [357, 108] on div "Possui Necessidade Especiais? Sim Não Grau de Instrução: Selecione uma Opção En…" at bounding box center [232, 112] width 450 height 24
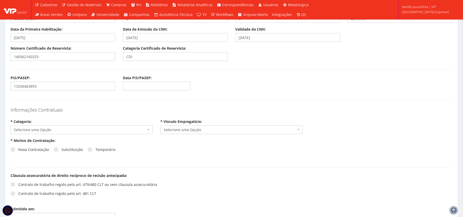
scroll to position [427, 0]
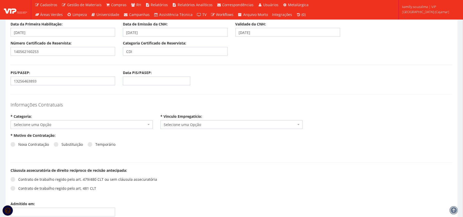
click at [54, 122] on span "Selecione uma Opção" at bounding box center [82, 124] width 142 height 9
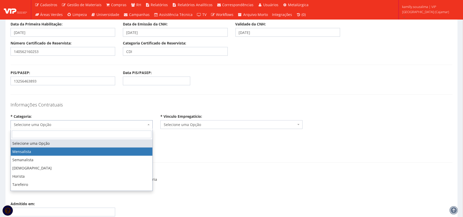
drag, startPoint x: 48, startPoint y: 150, endPoint x: 156, endPoint y: 131, distance: 109.8
select select "mensalista"
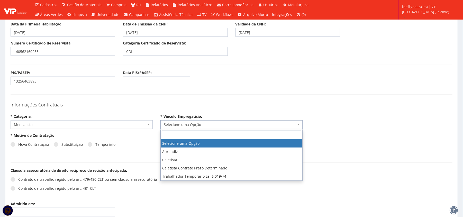
click at [214, 123] on span "Selecione uma Opção" at bounding box center [231, 124] width 142 height 9
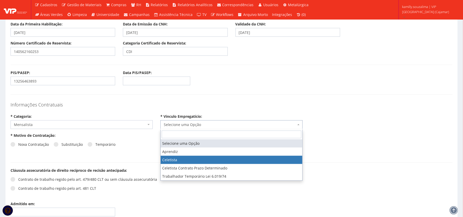
select select "celetista"
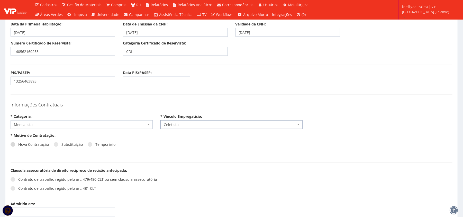
click at [13, 143] on span at bounding box center [13, 144] width 5 height 5
click at [18, 143] on input "Nova Contratação" at bounding box center [19, 144] width 3 height 3
radio input "true"
click at [9, 179] on div "Cláusula assecuratória de direito recíproco de recisão antecipada: Contrato de …" at bounding box center [119, 183] width 225 height 30
click at [12, 180] on span at bounding box center [13, 179] width 5 height 5
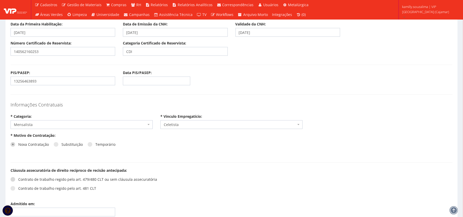
click at [18, 180] on input "Contrato de trabalho regido pelo art. 479/480 CLT ou sem cláusula assecuratória" at bounding box center [19, 179] width 3 height 3
radio input "true"
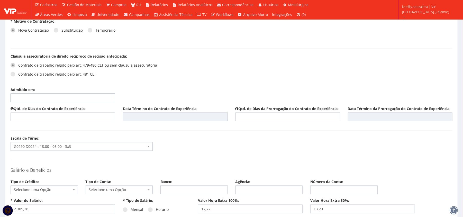
click at [70, 100] on input "Admitido em:" at bounding box center [63, 98] width 105 height 9
click at [22, 141] on td "15" at bounding box center [22, 142] width 7 height 8
click at [38, 140] on td "17" at bounding box center [37, 142] width 8 height 8
type input "17/09/2025"
drag, startPoint x: 194, startPoint y: 134, endPoint x: 177, endPoint y: 134, distance: 16.5
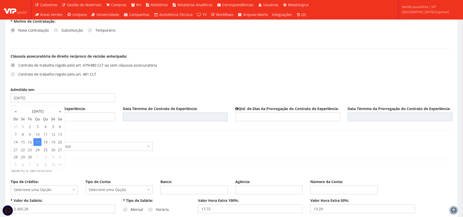
click at [194, 134] on form "* CPF: 327.350.748-97 * Código Domínio: 195 * Matrícula: 195 * Nome Completo: A…" at bounding box center [232, 205] width 442 height 1410
click at [85, 113] on div "Qtd. de Dias do Contrato de Experiência:" at bounding box center [63, 113] width 112 height 15
click at [82, 119] on input "text" at bounding box center [63, 117] width 105 height 9
type input "45"
type input "31/10/2025"
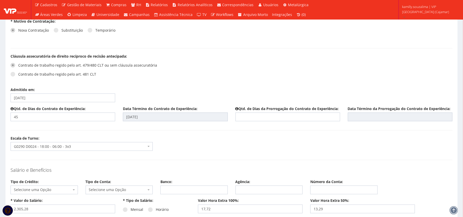
click at [263, 125] on div "Qtd. de Dias do Contrato de Experiência: 45 Data Término do Contrato de Experiê…" at bounding box center [232, 115] width 450 height 19
click at [260, 121] on input "text" at bounding box center [288, 117] width 105 height 9
type input "45"
type input "15/12/2025"
click at [244, 163] on form "* CPF: 327.350.748-97 * Código Domínio: 195 * Matrícula: 195 * Nome Completo: A…" at bounding box center [232, 205] width 442 height 1410
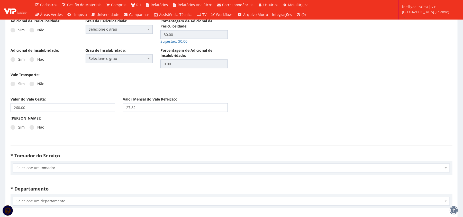
scroll to position [655, 0]
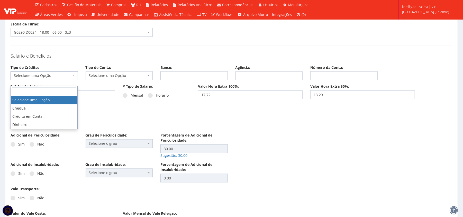
click at [46, 80] on span "Selecione uma Opção" at bounding box center [44, 75] width 67 height 9
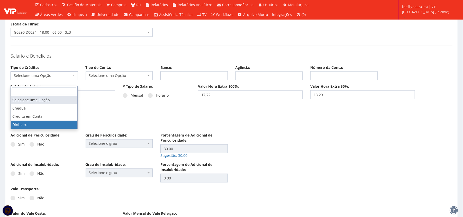
select select "dinheiro"
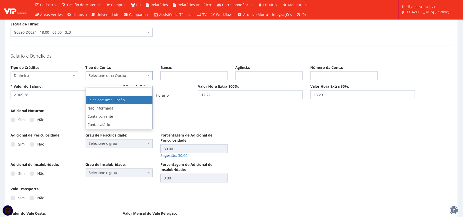
click at [102, 78] on span "Selecione uma Opção" at bounding box center [118, 75] width 58 height 5
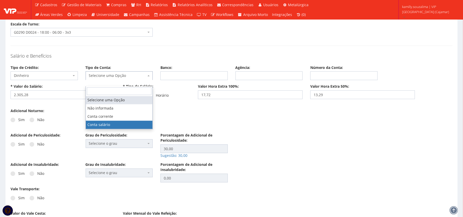
select select "conta_salario"
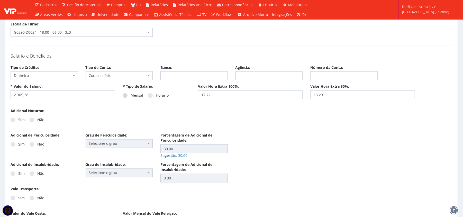
click at [125, 98] on span at bounding box center [125, 95] width 5 height 5
click at [131, 97] on input "Mensal" at bounding box center [132, 95] width 3 height 3
radio input "true"
click at [30, 122] on span at bounding box center [32, 120] width 5 height 5
click at [37, 122] on input "Não" at bounding box center [38, 120] width 3 height 3
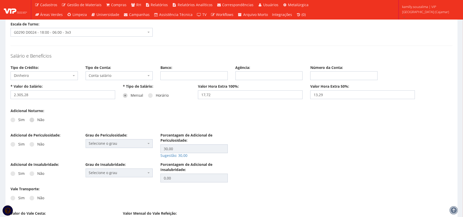
radio input "true"
click at [31, 147] on label "Não" at bounding box center [37, 144] width 15 height 5
click at [37, 146] on input "Não" at bounding box center [38, 144] width 3 height 3
radio input "true"
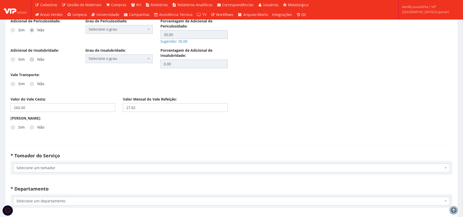
click at [31, 62] on span at bounding box center [32, 59] width 5 height 5
click at [37, 61] on input "Não" at bounding box center [38, 59] width 3 height 3
radio input "true"
click at [34, 86] on label "Não" at bounding box center [37, 83] width 15 height 5
click at [37, 86] on input "Não" at bounding box center [38, 83] width 3 height 3
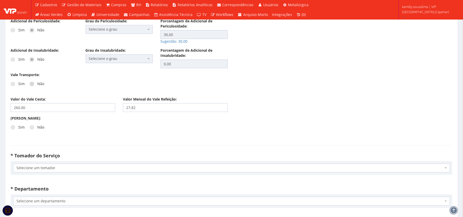
radio input "true"
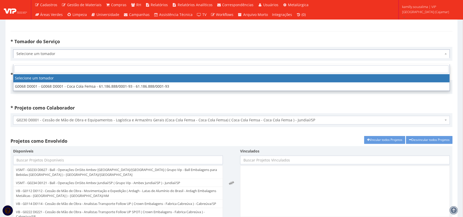
drag, startPoint x: 49, startPoint y: 63, endPoint x: 61, endPoint y: 80, distance: 20.7
click at [49, 58] on span "Selecione um tomador" at bounding box center [231, 53] width 437 height 9
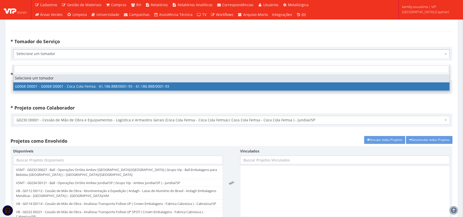
select select "68"
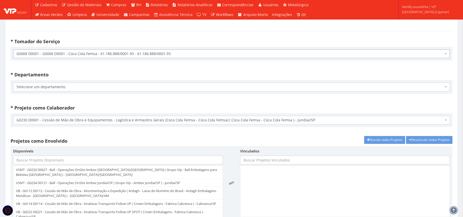
click at [69, 89] on span "Selecione um departamento" at bounding box center [229, 86] width 427 height 5
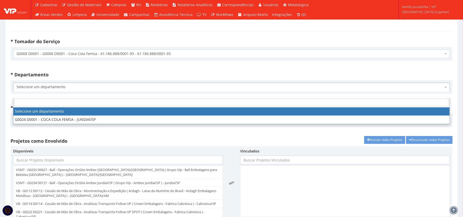
click at [74, 89] on span "Selecione um departamento" at bounding box center [229, 86] width 427 height 5
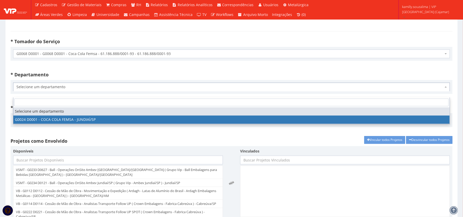
select select "24"
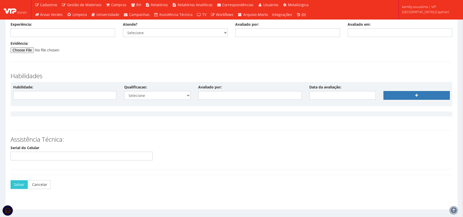
scroll to position [1262, 0]
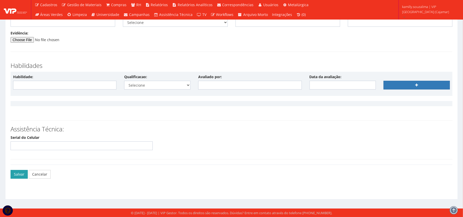
click at [15, 170] on button "Salvar" at bounding box center [19, 174] width 17 height 9
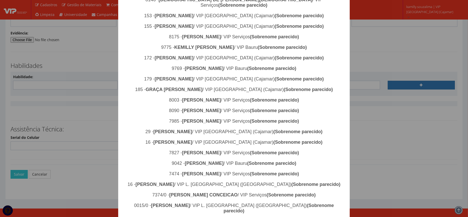
scroll to position [254, 0]
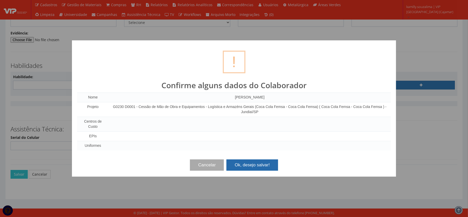
click at [251, 167] on button "Ok, desejo salvar!" at bounding box center [252, 164] width 51 height 11
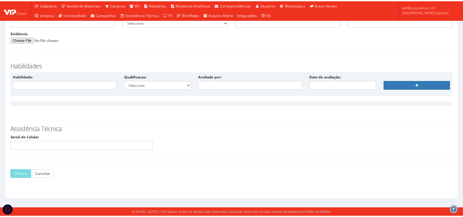
scroll to position [1262, 0]
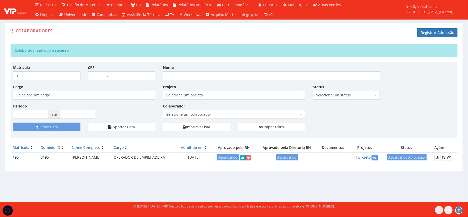
click at [244, 158] on icon "submit" at bounding box center [242, 158] width 3 height 4
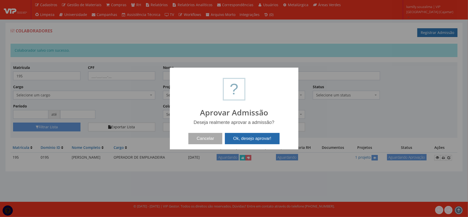
click at [253, 136] on button "Ok, desejo aprovar!" at bounding box center [252, 138] width 55 height 11
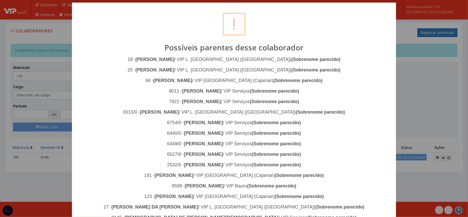
scroll to position [243, 0]
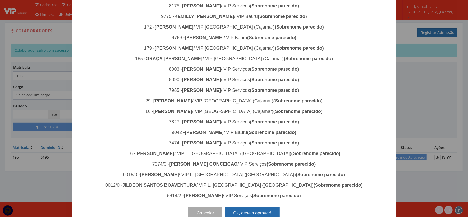
click at [264, 208] on button "Ok, desejo aprovar!" at bounding box center [252, 213] width 55 height 11
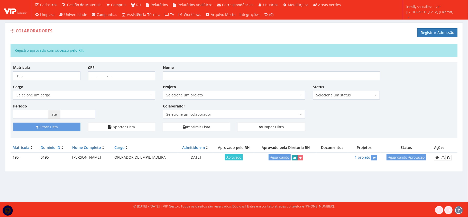
click at [296, 157] on icon "submit" at bounding box center [294, 158] width 3 height 4
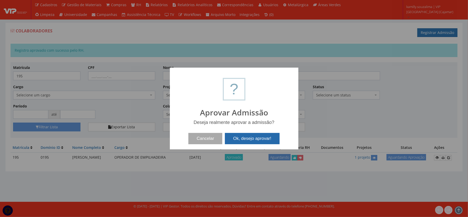
click at [256, 137] on button "Ok, desejo aprovar!" at bounding box center [252, 138] width 55 height 11
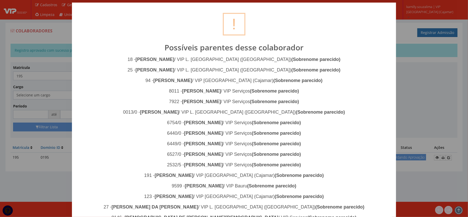
scroll to position [243, 0]
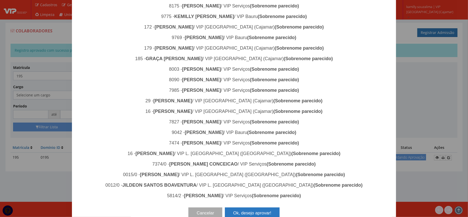
click at [245, 208] on button "Ok, desejo aprovar!" at bounding box center [252, 213] width 55 height 11
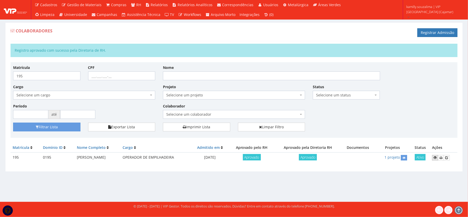
click at [434, 157] on icon at bounding box center [435, 158] width 3 height 4
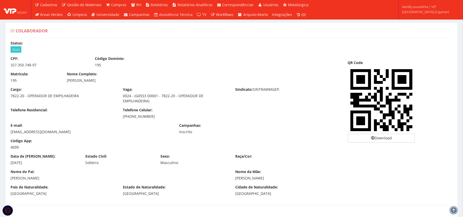
drag, startPoint x: 117, startPoint y: 80, endPoint x: 66, endPoint y: 80, distance: 50.7
click at [66, 80] on div "Nome Completo: [PERSON_NAME]" at bounding box center [175, 77] width 225 height 12
copy div "[PERSON_NAME]"
drag, startPoint x: 28, startPoint y: 62, endPoint x: 7, endPoint y: 64, distance: 20.7
click at [7, 63] on div "CPF: 327.350.748-97" at bounding box center [49, 62] width 84 height 12
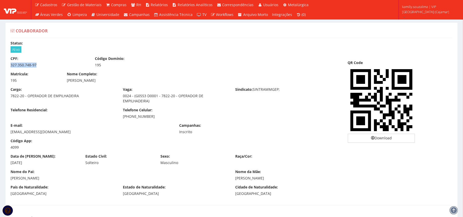
copy div "327.350.748-97"
drag, startPoint x: 163, startPoint y: 113, endPoint x: 162, endPoint y: 118, distance: 5.7
click at [128, 117] on div "Telefone Celular: [PHONE_NUMBER]" at bounding box center [175, 113] width 112 height 12
drag, startPoint x: 139, startPoint y: 115, endPoint x: 121, endPoint y: 116, distance: 18.3
click at [121, 116] on div "Telefone Celular: [PHONE_NUMBER]" at bounding box center [175, 113] width 112 height 12
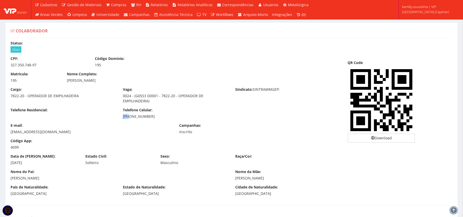
copy div "[PHONE_NUMBER]"
drag, startPoint x: 34, startPoint y: 164, endPoint x: 3, endPoint y: 163, distance: 31.9
copy div "[DATE]"
drag, startPoint x: 158, startPoint y: 117, endPoint x: 121, endPoint y: 117, distance: 37.8
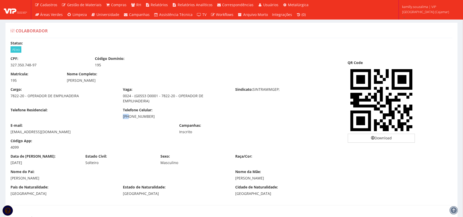
click at [121, 117] on div "Telefone Celular: [PHONE_NUMBER]" at bounding box center [175, 113] width 112 height 12
copy div "[PHONE_NUMBER]"
drag, startPoint x: 75, startPoint y: 132, endPoint x: 10, endPoint y: 133, distance: 65.3
click at [10, 133] on div "E-mail: [EMAIL_ADDRESS][DOMAIN_NAME]" at bounding box center [91, 129] width 169 height 12
copy div "[EMAIL_ADDRESS][DOMAIN_NAME]"
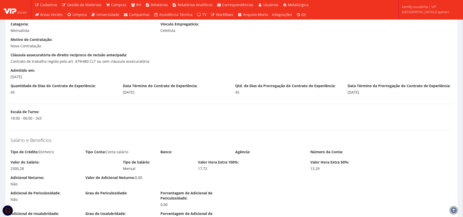
scroll to position [229, 0]
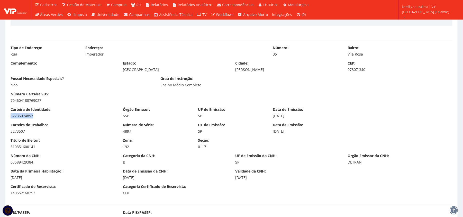
drag, startPoint x: 44, startPoint y: 115, endPoint x: 5, endPoint y: 116, distance: 39.1
copy div "32735074897"
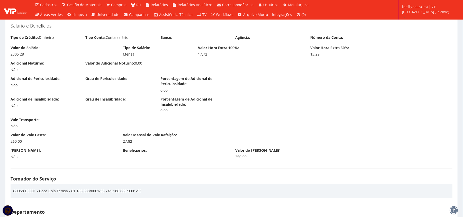
scroll to position [343, 0]
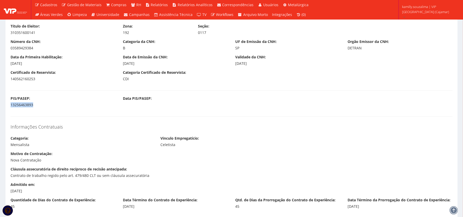
drag, startPoint x: 35, startPoint y: 107, endPoint x: 5, endPoint y: 107, distance: 30.6
copy div "13256463893"
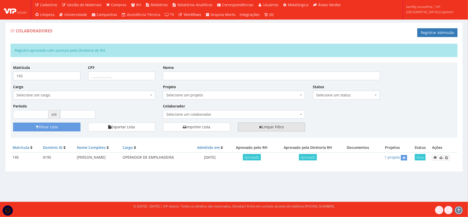
click at [285, 124] on link "Limpar Filtro" at bounding box center [271, 127] width 67 height 9
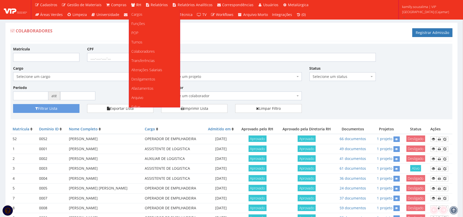
click at [136, 2] on link "RH" at bounding box center [136, 5] width 15 height 10
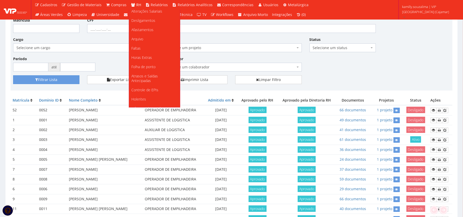
scroll to position [55, 0]
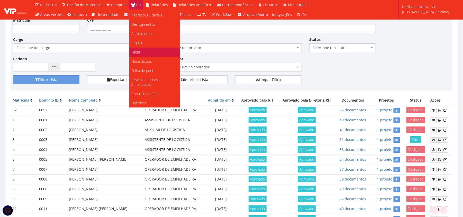
click at [144, 50] on link "Faltas" at bounding box center [154, 52] width 51 height 9
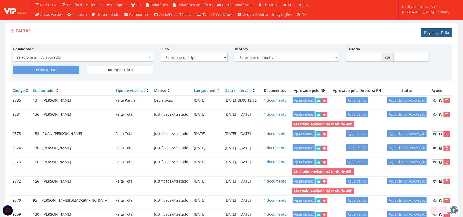
click at [430, 33] on link "Registrar Falta" at bounding box center [437, 32] width 32 height 9
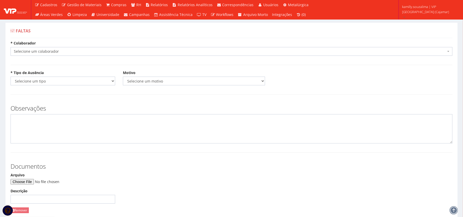
click at [41, 56] on body "Cadastros Clientes Unidades Subclientes Unidades de Subclientes Projetos Vagas …" at bounding box center [231, 137] width 463 height 274
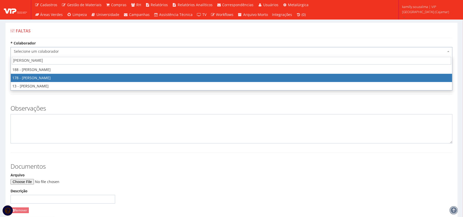
type input "[PERSON_NAME]"
select select "4070"
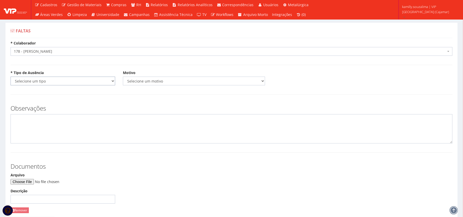
click at [59, 84] on select "Selecione um tipo Falta Total Falta Parcial Afastamento Férias" at bounding box center [63, 81] width 105 height 9
select select "total"
click at [11, 77] on select "Selecione um tipo Falta Total Falta Parcial Afastamento Férias" at bounding box center [63, 81] width 105 height 9
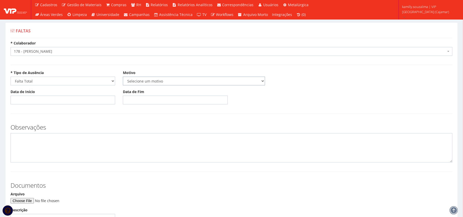
click at [132, 78] on select "Selecione um motivo Acidente Atestado Atraso Declaração Determinação Judicial D…" at bounding box center [194, 81] width 142 height 9
select select "atestado"
click at [123, 77] on select "Selecione um motivo Acidente Atestado Atraso Declaração Determinação Judicial D…" at bounding box center [194, 81] width 142 height 9
click at [63, 100] on input "Data de Início" at bounding box center [63, 100] width 105 height 9
type input "[DATE]"
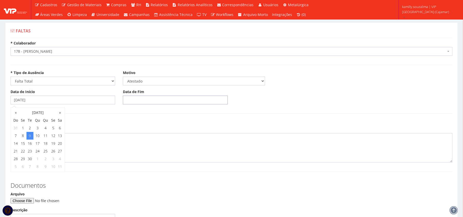
click at [189, 98] on input "Data de Fim" at bounding box center [175, 100] width 105 height 9
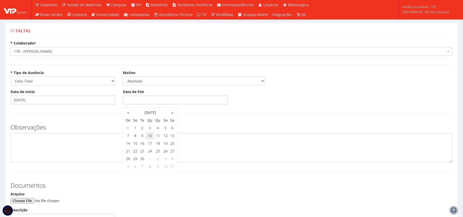
click at [151, 135] on td "10" at bounding box center [150, 136] width 8 height 8
type input "[DATE]"
click at [67, 144] on textarea at bounding box center [232, 147] width 442 height 29
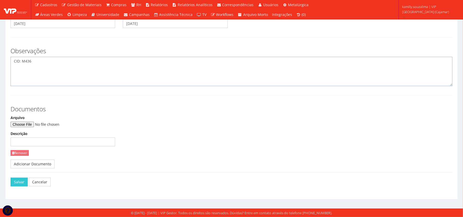
type textarea "CID: M436"
click at [35, 124] on input "Arquivo" at bounding box center [46, 125] width 70 height 6
type input "C:\fakepath\Atestado Leandro .jpg"
click at [22, 178] on button "Salvar" at bounding box center [19, 182] width 17 height 9
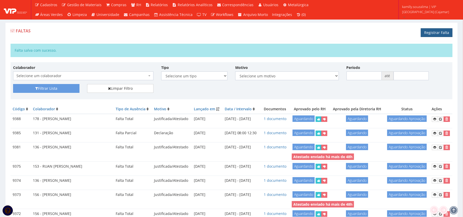
click at [449, 30] on link "Registrar Falta" at bounding box center [437, 32] width 32 height 9
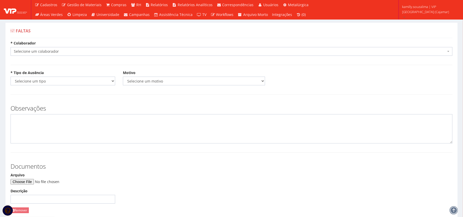
click at [61, 51] on span "Selecione um colaborador" at bounding box center [230, 51] width 432 height 5
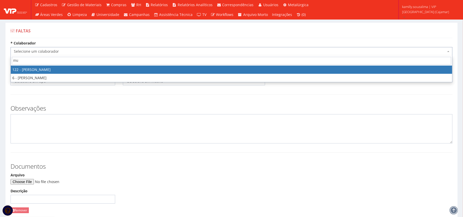
type input "mu"
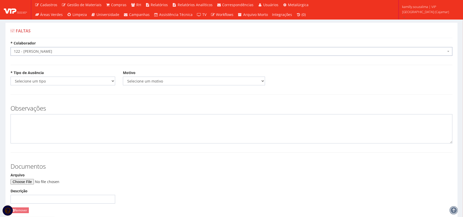
select select "3824"
click at [53, 80] on select "Selecione um tipo Falta Total Falta Parcial Afastamento Férias" at bounding box center [63, 81] width 105 height 9
select select "total"
click at [11, 77] on select "Selecione um tipo Falta Total Falta Parcial Afastamento Férias" at bounding box center [63, 81] width 105 height 9
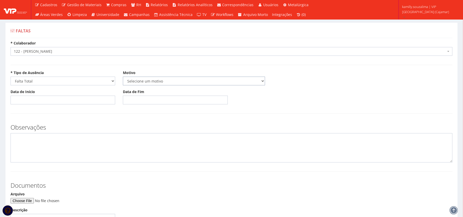
click at [175, 84] on select "Selecione um motivo Acidente Atestado Atraso Declaração Determinação Judicial D…" at bounding box center [194, 81] width 142 height 9
select select "atestado"
click at [123, 77] on select "Selecione um motivo Acidente Atestado Atraso Declaração Determinação Judicial D…" at bounding box center [194, 81] width 142 height 9
click at [57, 100] on input "Data de Início" at bounding box center [63, 100] width 105 height 9
click at [108, 96] on input "Data de Início" at bounding box center [63, 100] width 105 height 9
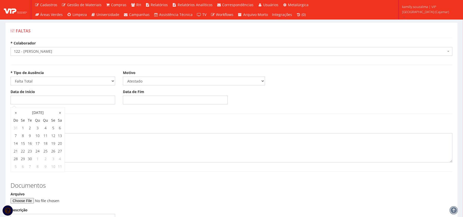
drag, startPoint x: 101, startPoint y: 95, endPoint x: 95, endPoint y: 97, distance: 6.4
click at [101, 95] on div "Data de Início" at bounding box center [63, 96] width 112 height 15
click at [71, 100] on input "Data de Início" at bounding box center [63, 100] width 105 height 9
click at [29, 135] on td "9" at bounding box center [29, 136] width 7 height 8
type input "[DATE]"
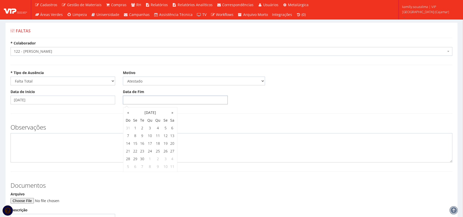
click at [138, 99] on input "Data de Fim" at bounding box center [175, 100] width 105 height 9
click at [150, 137] on td "10" at bounding box center [150, 136] width 8 height 8
type input "[DATE]"
click at [70, 143] on textarea at bounding box center [232, 147] width 442 height 29
type textarea "c"
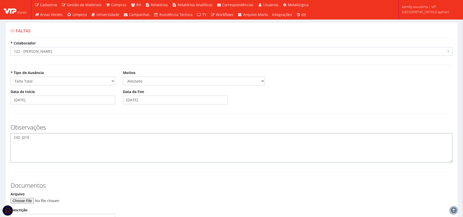
type textarea "CID: J019"
click at [28, 200] on input "Arquivo" at bounding box center [46, 201] width 70 height 6
type input "C:\fakepath\Murilo .jpg"
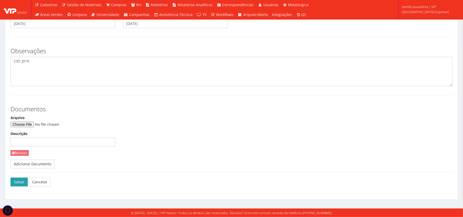
click at [21, 184] on button "Salvar" at bounding box center [19, 182] width 17 height 9
